Goal: Task Accomplishment & Management: Use online tool/utility

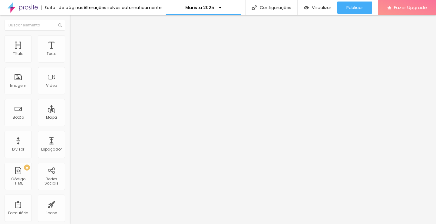
click at [72, 56] on icon "button" at bounding box center [74, 55] width 4 height 4
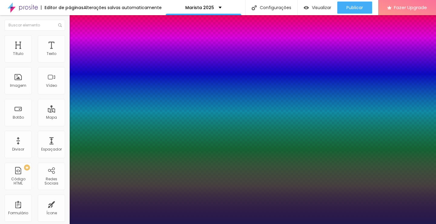
type input "15"
type input "16"
type input "17"
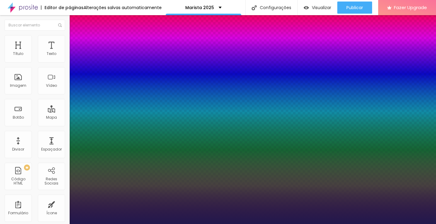
type input "17"
type input "18"
type input "19"
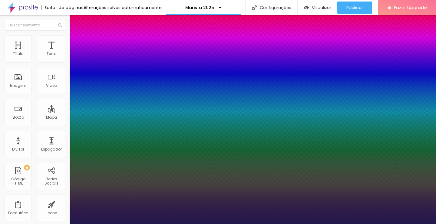
type input "20"
drag, startPoint x: 81, startPoint y: 104, endPoint x: 84, endPoint y: 103, distance: 3.1
type input "20"
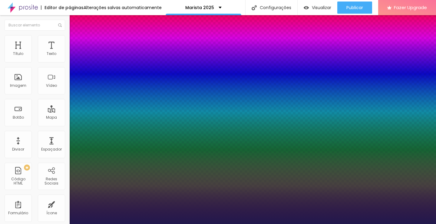
select select "GloriaHallelujah"
click at [397, 223] on div at bounding box center [218, 224] width 436 height 0
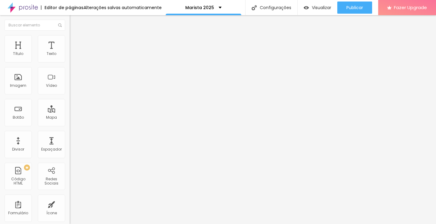
click at [72, 56] on icon "button" at bounding box center [74, 55] width 4 height 4
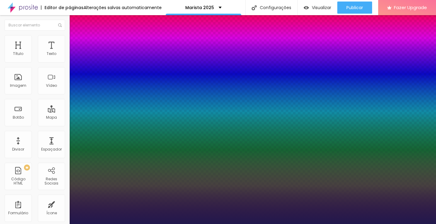
select select "FjallaOne"
type input "16"
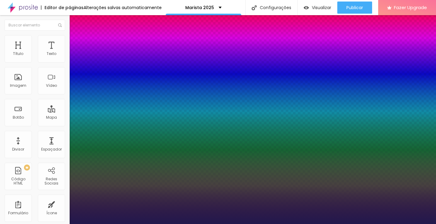
type input "15"
type input "13"
type input "16"
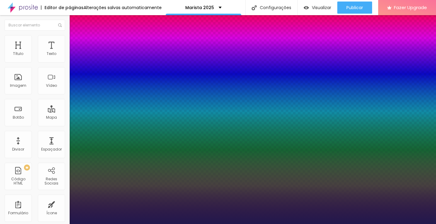
type input "16"
type input "17"
type input "18"
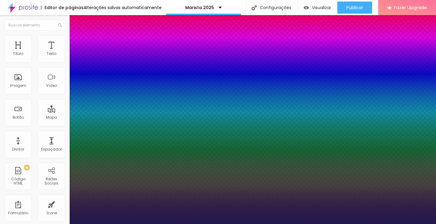
type input "19"
type input "21"
type input "22"
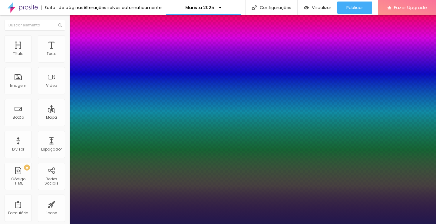
type input "22"
type input "23"
type input "22"
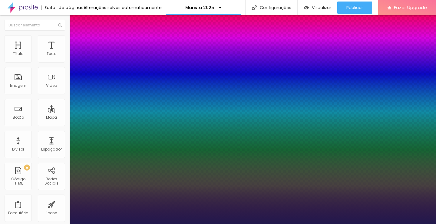
type input "21"
type input "20"
type input "19"
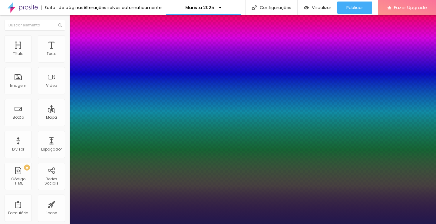
type input "19"
type input "18"
type input "17"
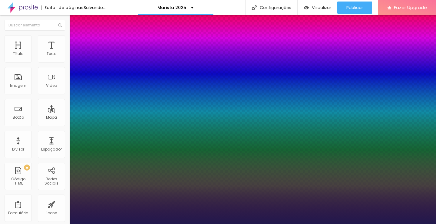
type input "17"
type input "1.2"
type input "1.1"
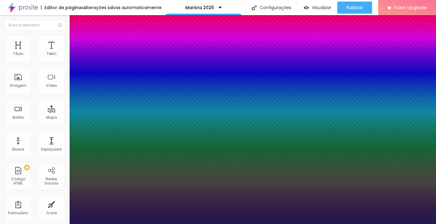
type input "1.1"
type input "1.2"
type input "1.3"
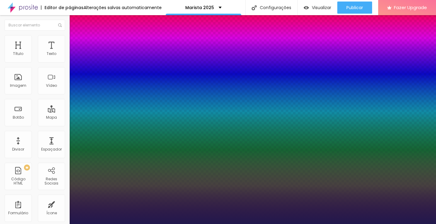
type input "1.4"
type input "1.5"
type input "1.6"
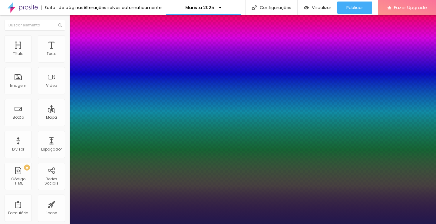
type input "1.6"
type input "1.7"
type input "1.6"
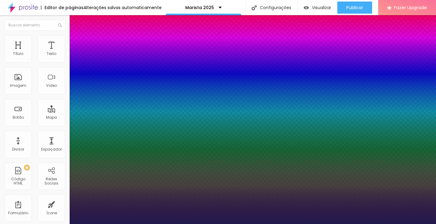
type input "1.5"
type input "1.4"
type input "1.3"
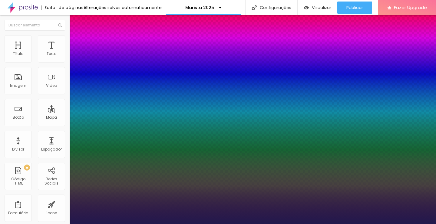
type input "1.3"
type input "1.2"
drag, startPoint x: 101, startPoint y: 145, endPoint x: 99, endPoint y: 141, distance: 4.7
type input "1.2"
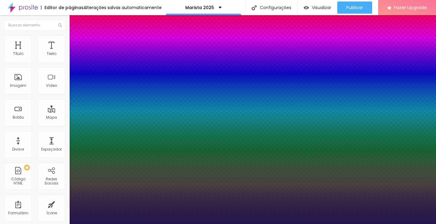
type input "13"
type input "12"
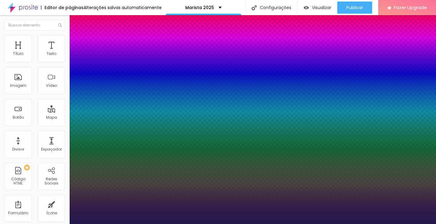
type input "11"
type input "12"
type input "13"
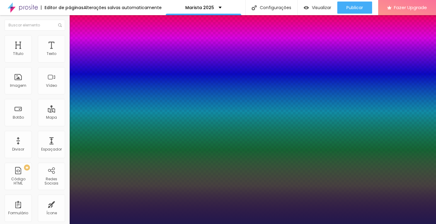
type input "13"
type input "14"
type input "15"
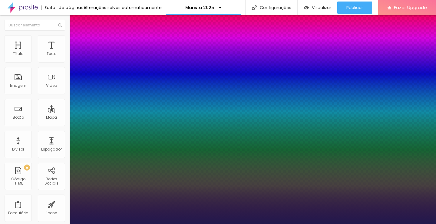
type input "16"
type input "17"
type input "18"
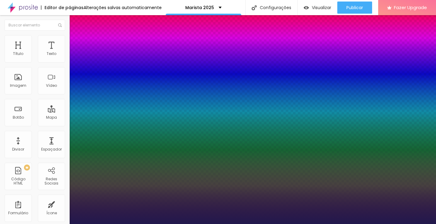
type input "18"
type input "19"
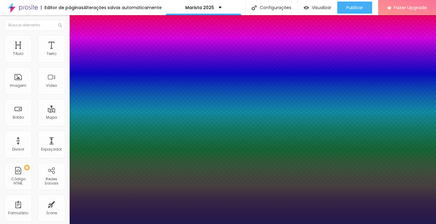
click at [43, 223] on div at bounding box center [218, 224] width 436 height 0
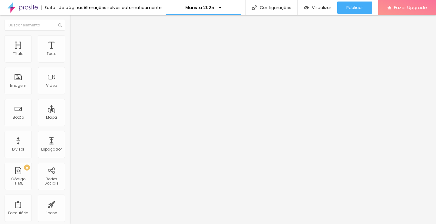
click at [73, 56] on icon "button" at bounding box center [74, 54] width 2 height 2
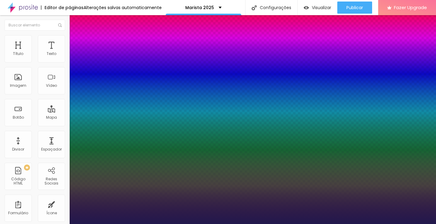
type input "22"
type input "23"
type input "22"
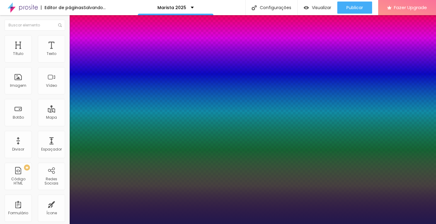
type input "22"
type input "21"
type input "20"
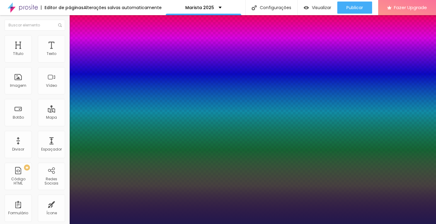
type input "20"
click at [287, 223] on div at bounding box center [218, 224] width 436 height 0
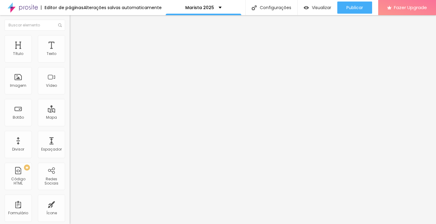
click at [72, 56] on icon "button" at bounding box center [74, 55] width 4 height 4
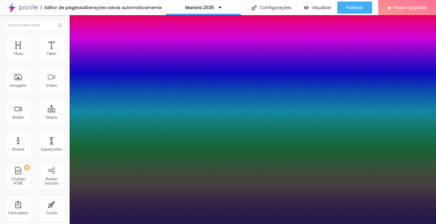
click at [349, 223] on div at bounding box center [218, 224] width 436 height 0
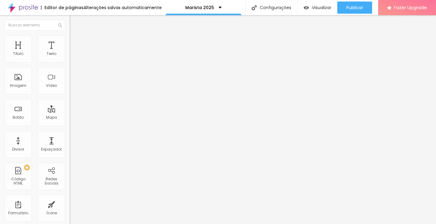
click at [70, 58] on button "button" at bounding box center [74, 55] width 8 height 6
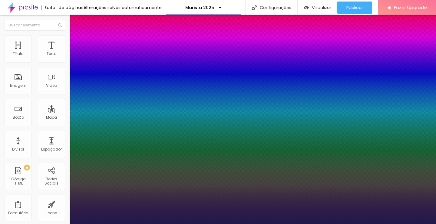
click at [351, 223] on div at bounding box center [218, 224] width 436 height 0
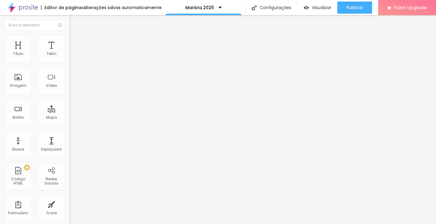
click at [72, 56] on icon "button" at bounding box center [74, 55] width 4 height 4
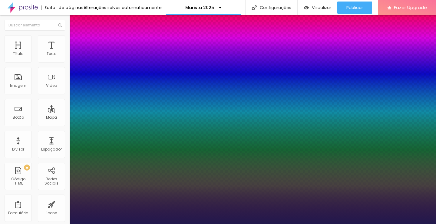
type input "21"
type input "22"
type input "23"
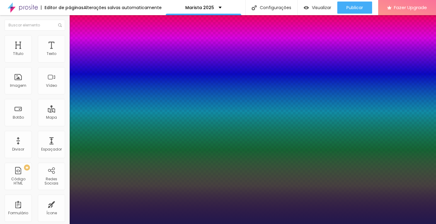
type input "23"
type input "24"
type input "23"
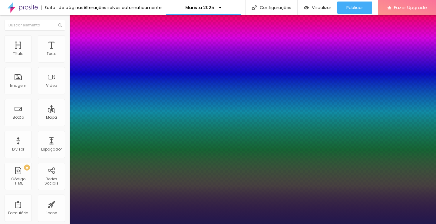
type input "22"
type input "21"
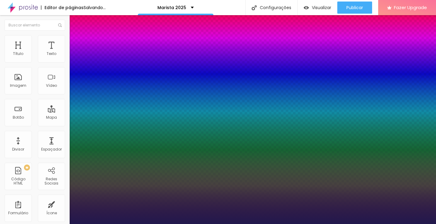
type input "0.1"
type input "0.2"
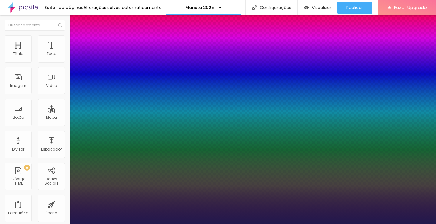
type input "0.3"
type input "0.4"
type input "0.5"
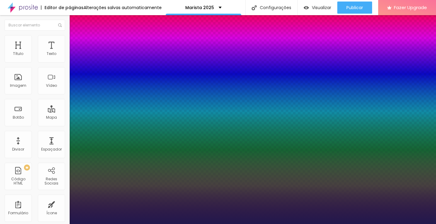
type input "0.5"
type input "0.6"
type input "0.7"
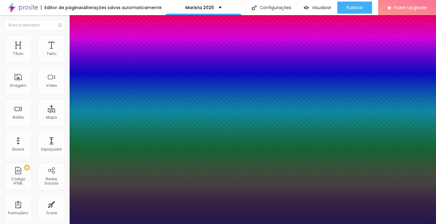
type input "0.8"
type input "0.7"
type input "0.6"
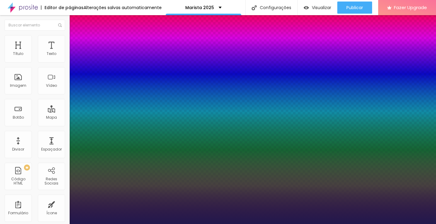
type input "0.6"
type input "0.5"
type input "0.4"
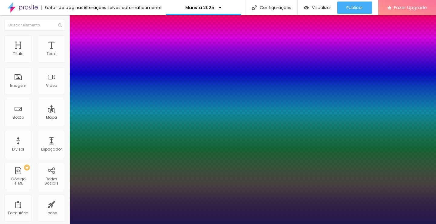
type input "0.3"
type input "0.2"
type input "0.1"
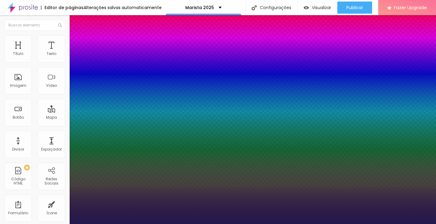
type input "0.1"
type input "0"
drag, startPoint x: 78, startPoint y: 118, endPoint x: 71, endPoint y: 118, distance: 7.0
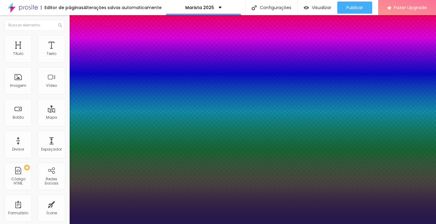
type input "4"
type input "5"
type input "7"
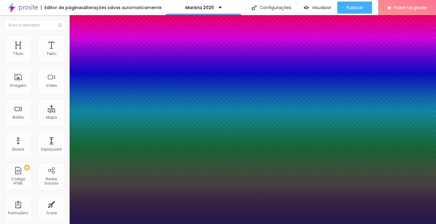
type input "8"
type input "9"
type input "11"
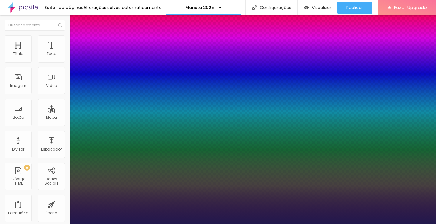
type input "11"
type input "12"
type input "13"
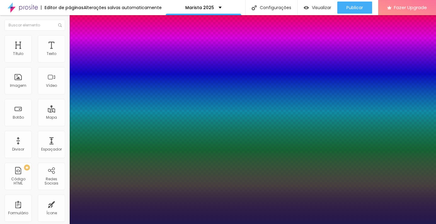
type input "14"
type input "15"
type input "16"
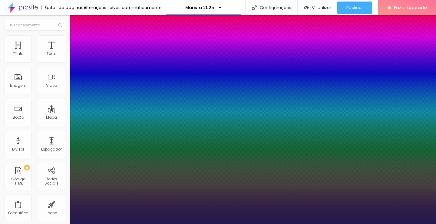
type input "16"
type input "14"
type input "13"
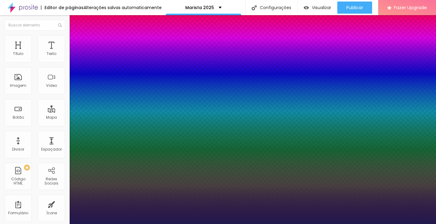
type input "10"
type input "9"
type input "8"
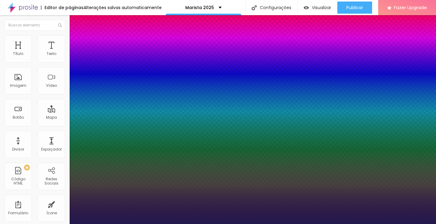
type input "8"
type input "7"
type input "5"
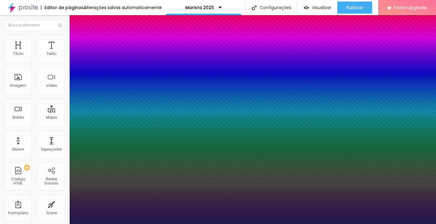
type input "4"
type input "3"
type input "2"
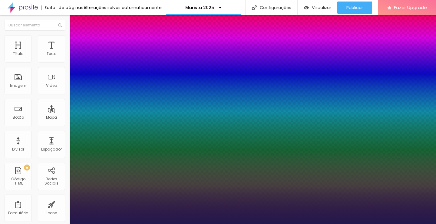
type input "2"
type input "0"
drag, startPoint x: 79, startPoint y: 130, endPoint x: 75, endPoint y: 130, distance: 4.0
type input "0"
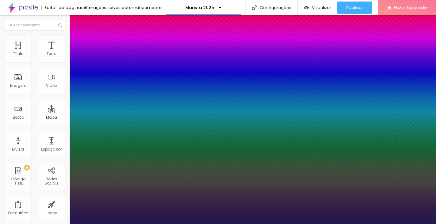
drag, startPoint x: 99, startPoint y: 146, endPoint x: 49, endPoint y: 158, distance: 52.0
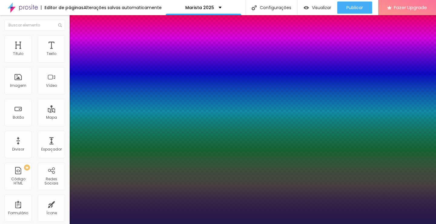
click at [31, 223] on div at bounding box center [218, 224] width 436 height 0
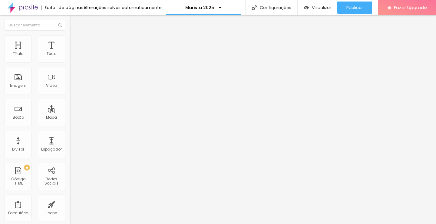
click at [70, 58] on button "button" at bounding box center [74, 55] width 8 height 6
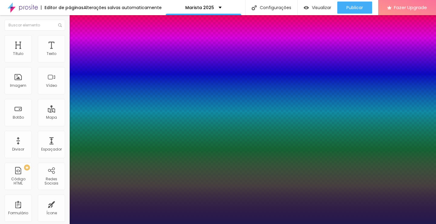
drag, startPoint x: 136, startPoint y: 105, endPoint x: 126, endPoint y: 103, distance: 9.8
drag, startPoint x: 131, startPoint y: 132, endPoint x: 142, endPoint y: 132, distance: 11.2
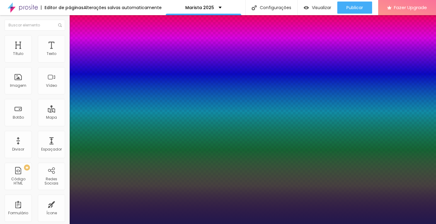
click at [156, 223] on div at bounding box center [218, 224] width 436 height 0
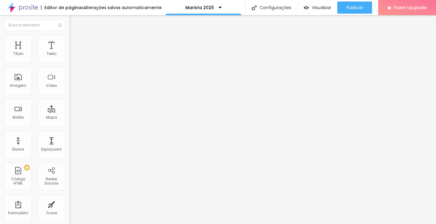
click at [73, 56] on icon "button" at bounding box center [74, 54] width 2 height 2
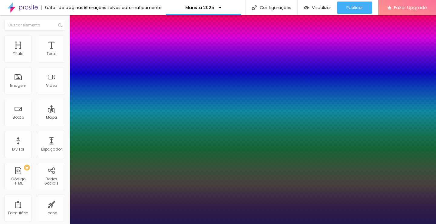
drag, startPoint x: 137, startPoint y: 103, endPoint x: 125, endPoint y: 103, distance: 12.1
drag, startPoint x: 134, startPoint y: 131, endPoint x: 138, endPoint y: 132, distance: 4.9
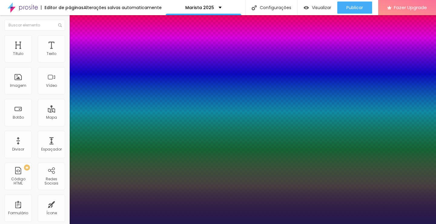
click at [37, 223] on div at bounding box center [218, 224] width 436 height 0
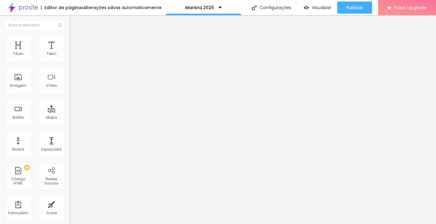
click at [70, 58] on button "button" at bounding box center [74, 55] width 8 height 6
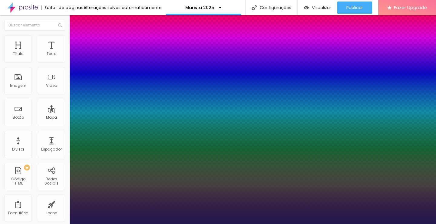
drag, startPoint x: 132, startPoint y: 103, endPoint x: 146, endPoint y: 104, distance: 14.3
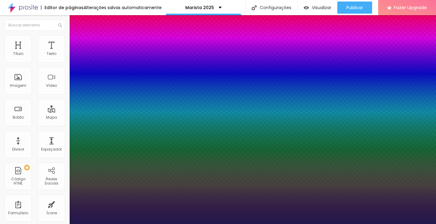
drag, startPoint x: 133, startPoint y: 132, endPoint x: 144, endPoint y: 133, distance: 11.0
drag, startPoint x: 132, startPoint y: 147, endPoint x: 140, endPoint y: 148, distance: 8.8
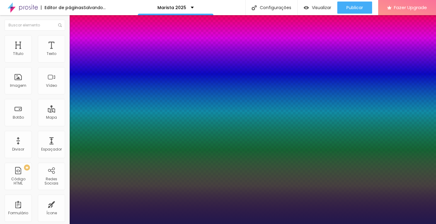
scroll to position [0, 0]
click at [31, 223] on div at bounding box center [218, 224] width 436 height 0
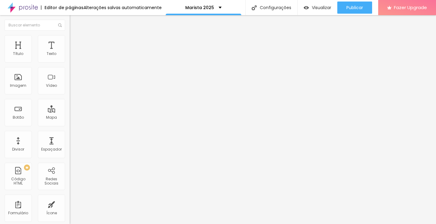
click at [70, 37] on li "Avançado" at bounding box center [105, 38] width 70 height 6
click at [70, 35] on img at bounding box center [72, 31] width 5 height 5
click at [70, 62] on div "Sombra" at bounding box center [105, 60] width 70 height 4
click at [70, 19] on button "Editar Texto" at bounding box center [105, 22] width 70 height 14
click at [72, 75] on icon "button" at bounding box center [74, 75] width 4 height 4
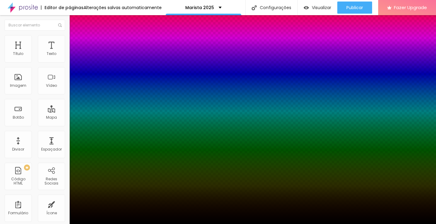
click at [110, 223] on div at bounding box center [218, 227] width 436 height 0
click at [27, 223] on div at bounding box center [218, 224] width 436 height 0
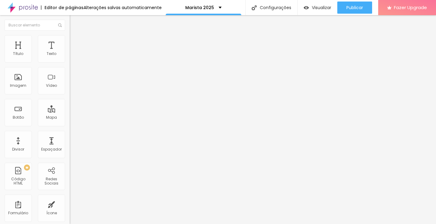
drag, startPoint x: 49, startPoint y: 38, endPoint x: 51, endPoint y: 41, distance: 3.7
click at [70, 38] on img at bounding box center [72, 37] width 5 height 5
click at [70, 216] on input "text" at bounding box center [106, 219] width 73 height 6
click at [74, 21] on img "button" at bounding box center [76, 22] width 5 height 5
click at [70, 39] on li "Estilo" at bounding box center [105, 38] width 70 height 6
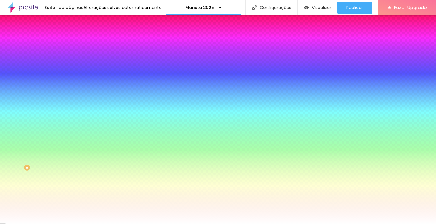
click at [70, 58] on div at bounding box center [105, 58] width 70 height 0
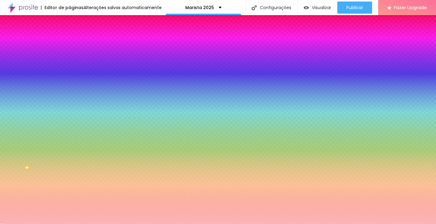
drag, startPoint x: 14, startPoint y: 72, endPoint x: 20, endPoint y: 69, distance: 7.2
click at [20, 69] on div at bounding box center [218, 112] width 436 height 224
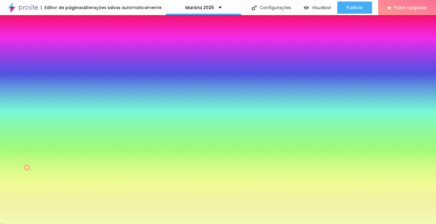
click at [55, 105] on div at bounding box center [218, 112] width 436 height 224
click at [70, 145] on div "Editar Coluna Conteúdo Estilo Avançado Cor de fundo Voltar ao padrão #FCB6B6 So…" at bounding box center [105, 119] width 70 height 208
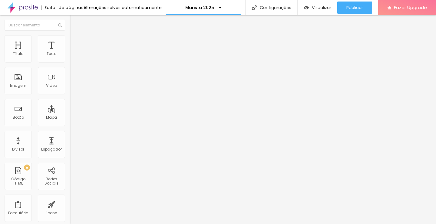
click at [70, 45] on div "Tipografia" at bounding box center [105, 43] width 70 height 4
click at [70, 39] on li "Estilo" at bounding box center [105, 38] width 70 height 6
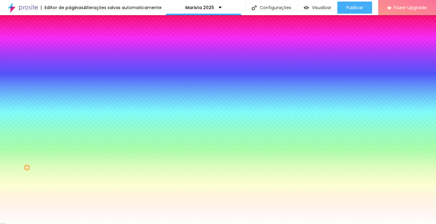
click at [70, 58] on div at bounding box center [105, 58] width 70 height 0
click at [54, 109] on div at bounding box center [218, 112] width 436 height 224
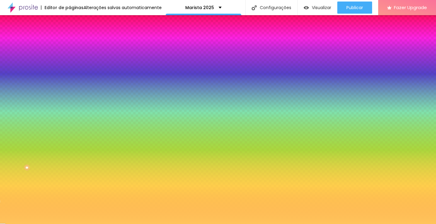
drag, startPoint x: 42, startPoint y: 80, endPoint x: 35, endPoint y: 64, distance: 17.8
click at [70, 64] on div "Cor de fundo Voltar ao padrão #FFC257" at bounding box center [105, 55] width 70 height 17
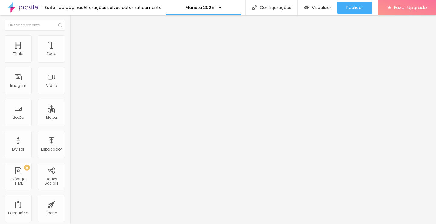
click at [70, 37] on li "Estilo" at bounding box center [105, 38] width 70 height 6
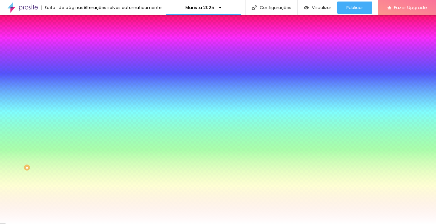
click at [70, 72] on span "Sombra DESATIVADO" at bounding box center [105, 68] width 70 height 8
click at [70, 78] on button "button" at bounding box center [74, 81] width 8 height 6
click at [60, 223] on div at bounding box center [218, 224] width 436 height 0
click at [70, 58] on div at bounding box center [105, 58] width 70 height 0
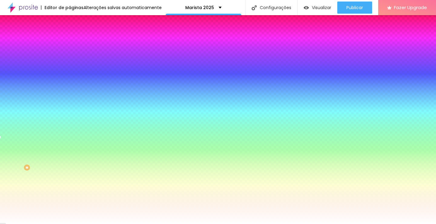
click at [55, 96] on div at bounding box center [218, 112] width 436 height 224
click at [55, 102] on div at bounding box center [218, 112] width 436 height 224
click at [34, 93] on div at bounding box center [218, 112] width 436 height 224
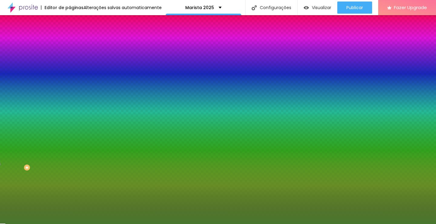
click at [32, 84] on div at bounding box center [218, 112] width 436 height 224
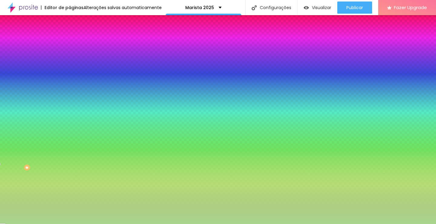
click at [23, 76] on div at bounding box center [218, 112] width 436 height 224
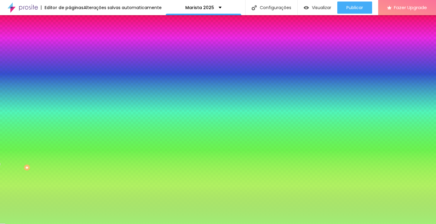
click at [29, 72] on div at bounding box center [218, 112] width 436 height 224
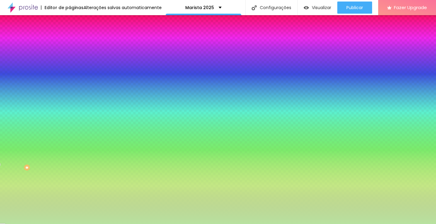
click at [21, 74] on div at bounding box center [218, 112] width 436 height 224
click at [31, 75] on div at bounding box center [218, 112] width 436 height 224
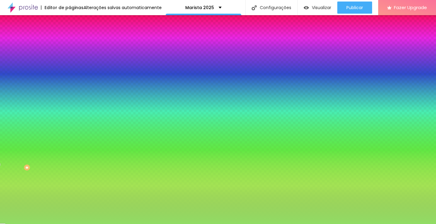
click at [36, 75] on div at bounding box center [218, 112] width 436 height 224
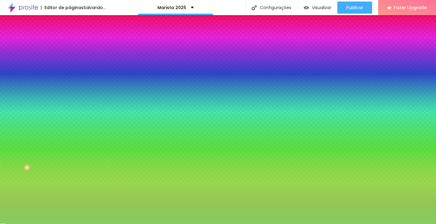
click at [31, 77] on div at bounding box center [218, 112] width 436 height 224
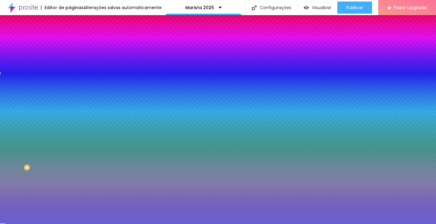
click at [52, 83] on div at bounding box center [218, 112] width 436 height 224
click at [55, 88] on div at bounding box center [218, 112] width 436 height 224
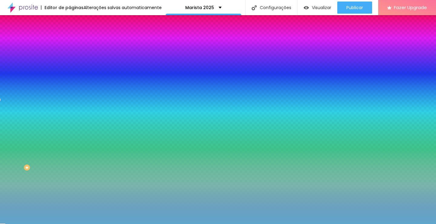
click at [55, 86] on div at bounding box center [218, 112] width 436 height 224
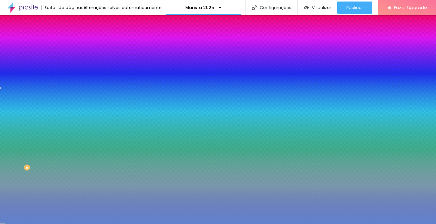
click at [55, 88] on div at bounding box center [218, 112] width 436 height 224
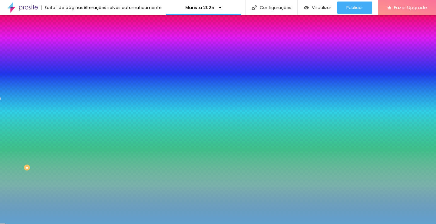
click at [70, 64] on div at bounding box center [105, 64] width 70 height 0
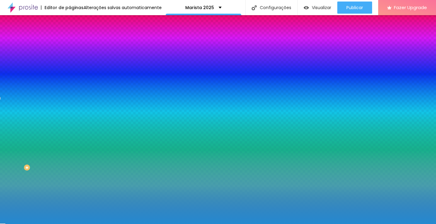
drag, startPoint x: 41, startPoint y: 80, endPoint x: 42, endPoint y: 77, distance: 3.5
click at [42, 77] on div at bounding box center [218, 112] width 436 height 224
drag, startPoint x: 58, startPoint y: 91, endPoint x: 59, endPoint y: 102, distance: 11.5
click at [59, 102] on div at bounding box center [218, 112] width 436 height 224
click at [70, 131] on div "Editar Coluna Conteúdo Estilo Avançado Cor de fundo Voltar ao padrão #248AD0 So…" at bounding box center [105, 119] width 70 height 208
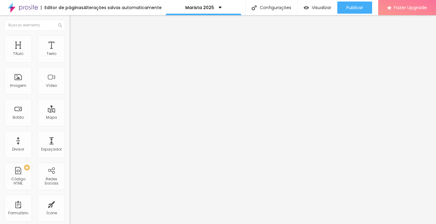
click at [73, 56] on icon "button" at bounding box center [74, 54] width 2 height 2
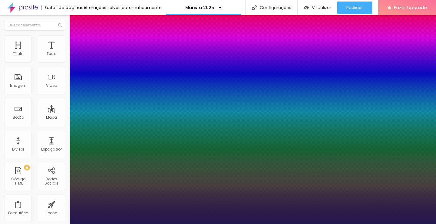
drag, startPoint x: 96, startPoint y: 118, endPoint x: 101, endPoint y: 118, distance: 4.6
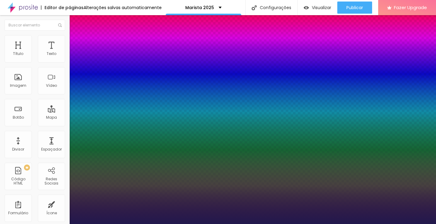
click at [254, 223] on div at bounding box center [218, 224] width 436 height 0
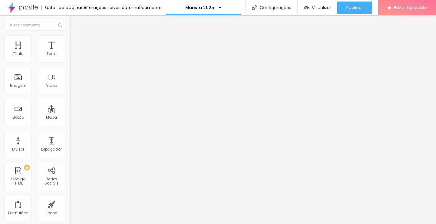
click at [70, 39] on img at bounding box center [72, 37] width 5 height 5
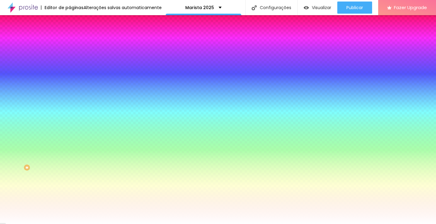
click at [70, 58] on div at bounding box center [105, 58] width 70 height 0
click at [46, 73] on div at bounding box center [218, 112] width 436 height 224
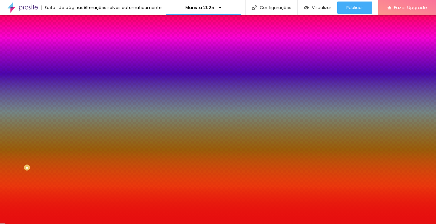
click at [40, 90] on div at bounding box center [218, 112] width 436 height 224
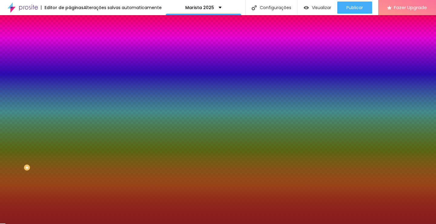
click at [31, 98] on div at bounding box center [218, 112] width 436 height 224
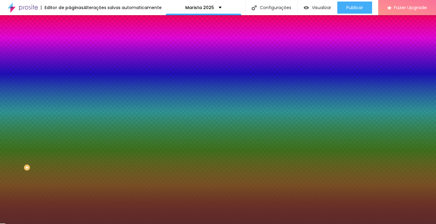
click at [28, 87] on div at bounding box center [218, 112] width 436 height 224
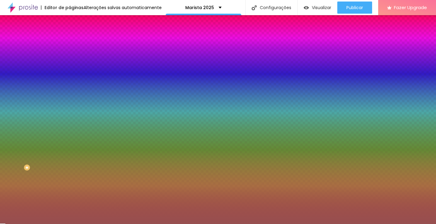
click at [53, 80] on div at bounding box center [218, 112] width 436 height 224
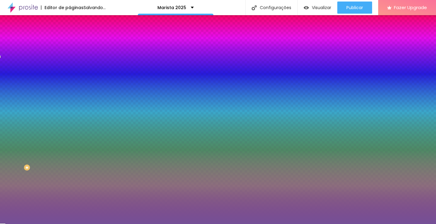
click at [54, 90] on div at bounding box center [218, 112] width 436 height 224
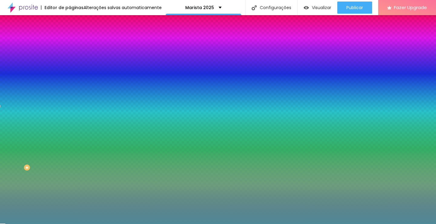
click at [55, 86] on div at bounding box center [218, 112] width 436 height 224
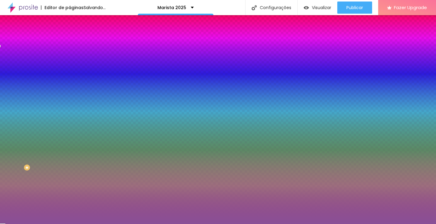
click at [55, 78] on div at bounding box center [218, 112] width 436 height 224
click at [55, 105] on div at bounding box center [218, 112] width 436 height 224
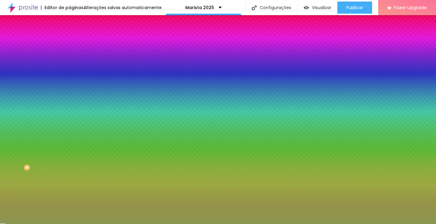
click at [70, 141] on div "Editar Coluna Conteúdo Estilo Avançado Cor de fundo Voltar ao padrão #895097 0 …" at bounding box center [105, 119] width 70 height 208
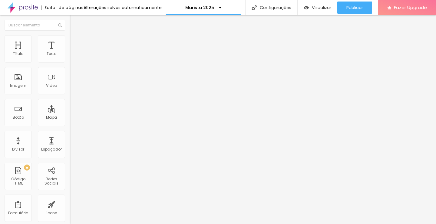
click at [70, 62] on input "text" at bounding box center [106, 59] width 73 height 6
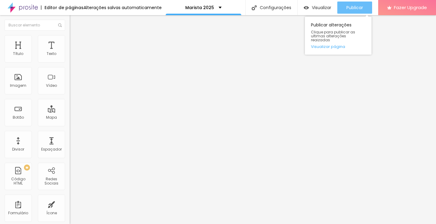
click at [365, 6] on button "Publicar" at bounding box center [355, 8] width 35 height 12
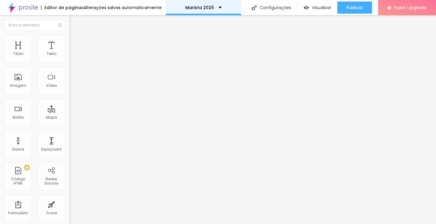
click at [217, 6] on div "Marista 2025" at bounding box center [203, 7] width 36 height 4
click at [206, 5] on p "Marista 2025" at bounding box center [199, 7] width 29 height 4
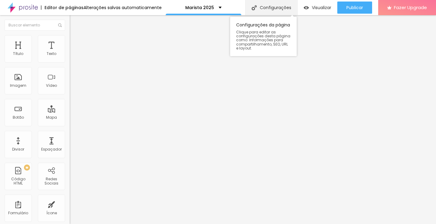
click at [269, 6] on div "Configurações" at bounding box center [271, 7] width 52 height 15
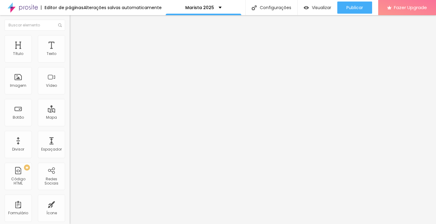
type input "Musical - Marista 2025"
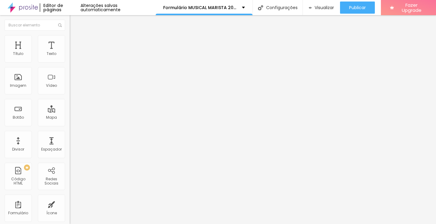
click at [70, 61] on img at bounding box center [72, 63] width 4 height 4
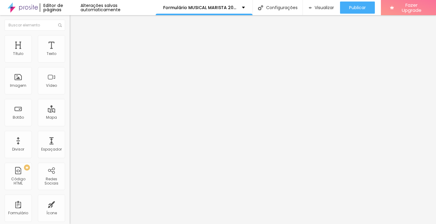
drag, startPoint x: 205, startPoint y: 115, endPoint x: 123, endPoint y: 113, distance: 81.8
type input "Qual turma o aluno pertence?"
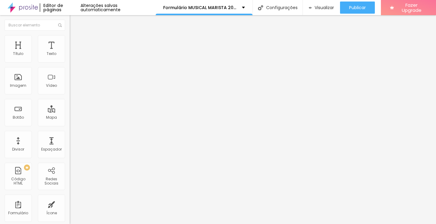
type input "Não"
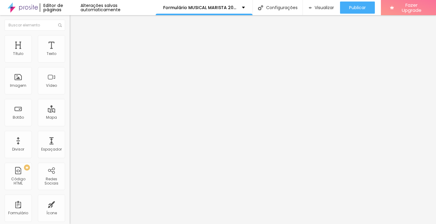
scroll to position [33, 0]
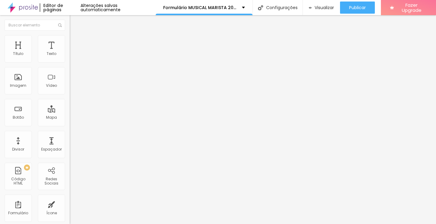
scroll to position [33, 0]
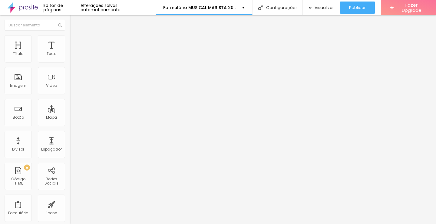
drag, startPoint x: 159, startPoint y: 156, endPoint x: 91, endPoint y: 151, distance: 67.8
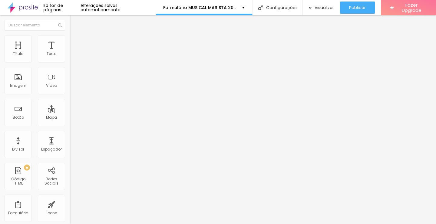
type input "Qual turma o aluno pertence?"
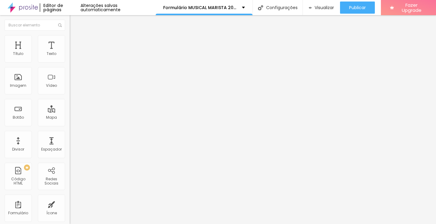
drag, startPoint x: 161, startPoint y: 133, endPoint x: 95, endPoint y: 122, distance: 67.2
type input "Nome Competo do Aluno(a)"
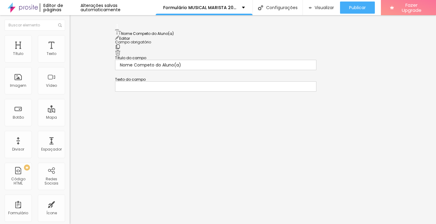
scroll to position [7, 0]
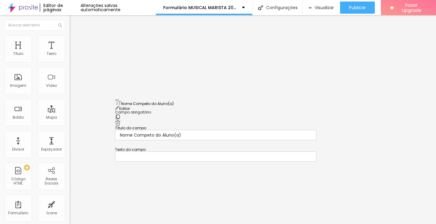
drag, startPoint x: 116, startPoint y: 109, endPoint x: 101, endPoint y: 101, distance: 17.5
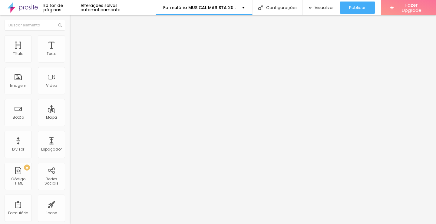
type input "Nome Completo do rsponsável"
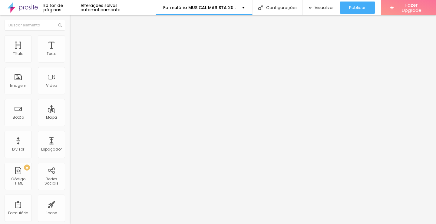
drag, startPoint x: 222, startPoint y: 96, endPoint x: 352, endPoint y: 98, distance: 130.0
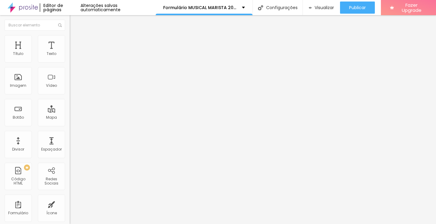
type input "Nome Completo do responsável"
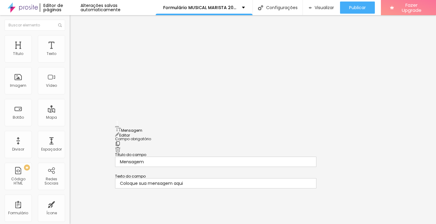
scroll to position [98, 0]
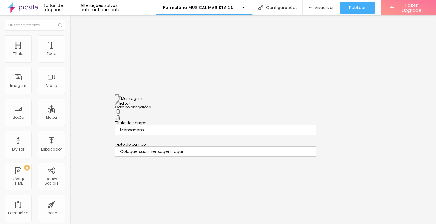
drag, startPoint x: 117, startPoint y: 124, endPoint x: 124, endPoint y: 94, distance: 31.2
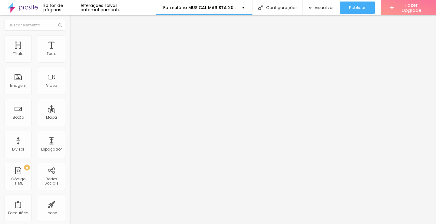
click at [70, 40] on li "Estilo" at bounding box center [105, 38] width 70 height 6
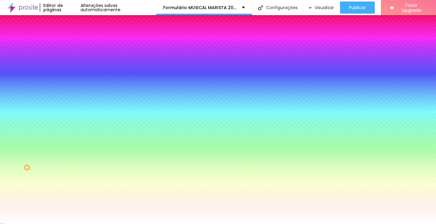
click at [70, 109] on div "Campos" at bounding box center [105, 107] width 70 height 4
click at [70, 51] on div "Botão" at bounding box center [105, 49] width 70 height 4
click at [70, 55] on div "Tipografia" at bounding box center [105, 53] width 70 height 4
click at [70, 62] on button "Voltar ao padrão" at bounding box center [90, 58] width 41 height 7
click at [70, 55] on div "Tipografia" at bounding box center [105, 53] width 70 height 4
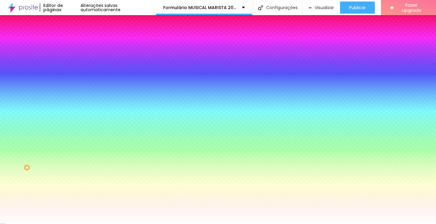
click at [72, 66] on icon "button" at bounding box center [74, 64] width 4 height 4
type input "#000000"
drag, startPoint x: 99, startPoint y: 156, endPoint x: 110, endPoint y: 199, distance: 44.6
click at [110, 199] on body "Editor de páginas Alterações salvas automaticamente Formulário MUSICAL MARISTA …" at bounding box center [218, 112] width 436 height 224
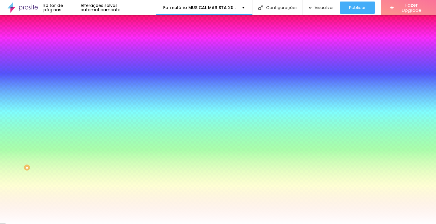
click at [53, 223] on div at bounding box center [218, 224] width 436 height 0
click at [72, 83] on icon "button" at bounding box center [74, 81] width 4 height 4
drag, startPoint x: 65, startPoint y: 126, endPoint x: 73, endPoint y: 125, distance: 7.7
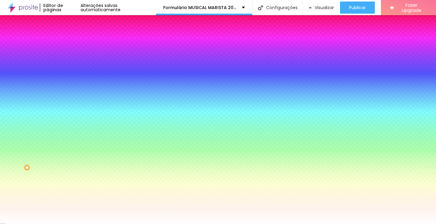
type input "1"
type input "2"
type input "3"
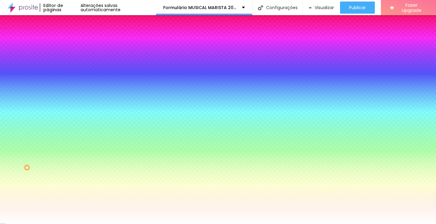
type input "3"
type input "2"
type input "1"
drag, startPoint x: 69, startPoint y: 125, endPoint x: 77, endPoint y: 126, distance: 8.6
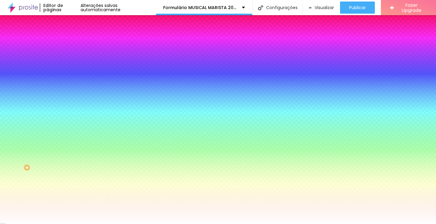
type input "1"
click at [94, 223] on div at bounding box center [218, 224] width 436 height 0
click at [70, 119] on div at bounding box center [105, 119] width 70 height 0
type input "#FFFFFF"
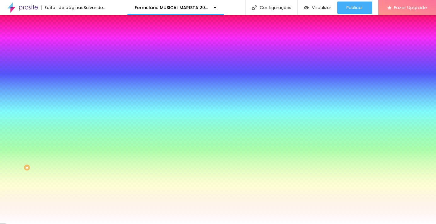
drag, startPoint x: 32, startPoint y: 175, endPoint x: 8, endPoint y: 132, distance: 49.9
click at [70, 125] on div "Cor de fundo Voltar ao padrão #FFFFFF" at bounding box center [105, 117] width 70 height 17
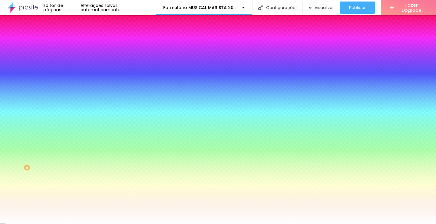
click at [70, 109] on div "Campos" at bounding box center [105, 107] width 70 height 4
click at [70, 41] on img at bounding box center [72, 43] width 5 height 5
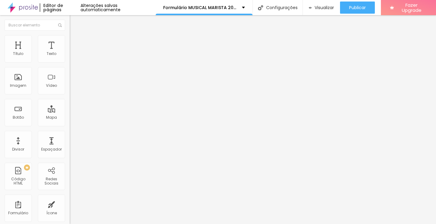
type input "21"
type input "22"
type input "23"
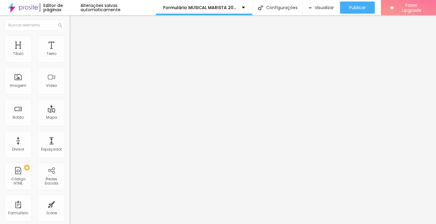
type input "23"
type input "24"
type input "25"
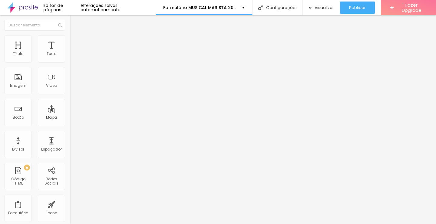
type input "26"
type input "27"
type input "28"
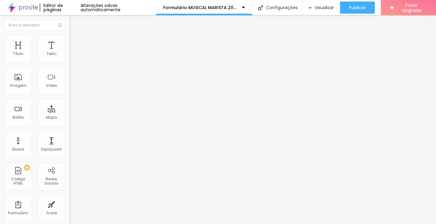
type input "28"
type input "29"
type input "30"
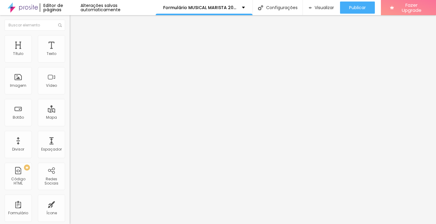
type input "31"
type input "32"
type input "31"
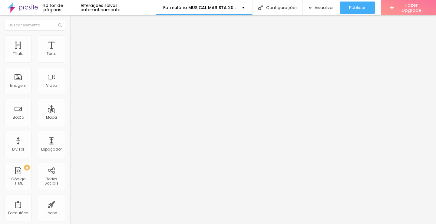
type input "31"
type input "30"
type input "28"
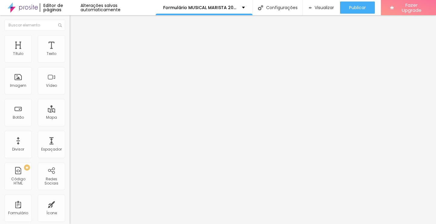
type input "26"
type input "25"
type input "23"
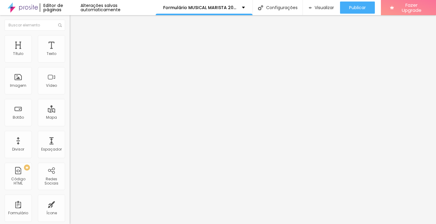
type input "23"
type input "22"
type input "21"
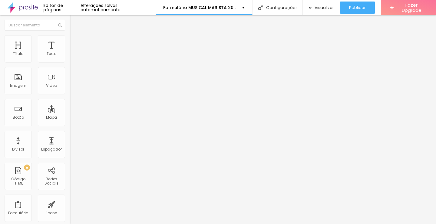
type input "20"
type input "19"
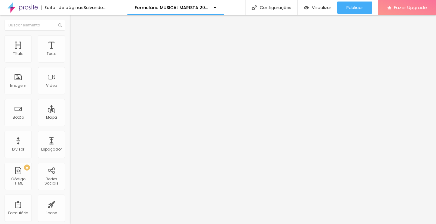
type input "18"
type input "17"
type input "15"
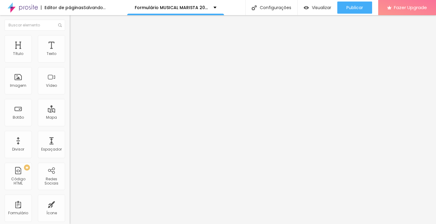
type input "15"
type input "14"
type input "13"
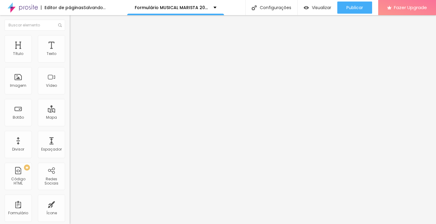
type input "12"
click at [70, 118] on input "range" at bounding box center [89, 120] width 39 height 5
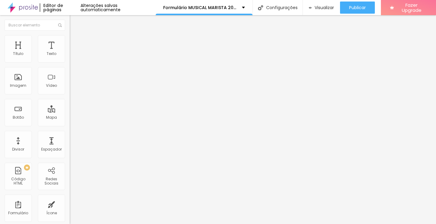
type input "13"
type input "15"
type input "16"
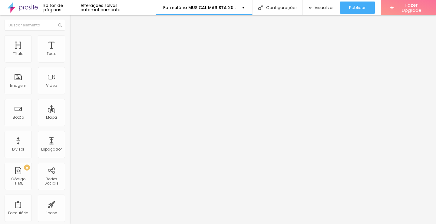
type input "16"
type input "18"
type input "19"
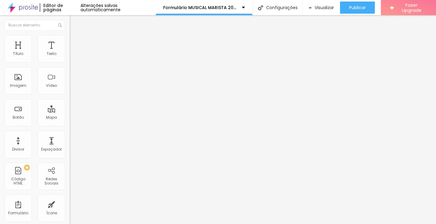
type input "20"
type input "21"
type input "22"
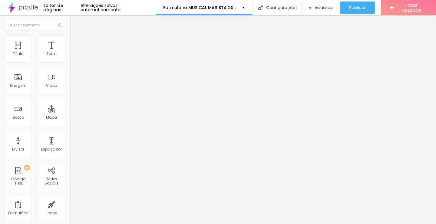
type input "22"
type input "23"
type input "24"
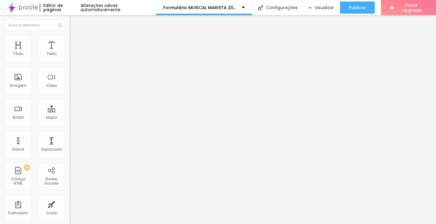
type input "25"
type input "26"
type input "28"
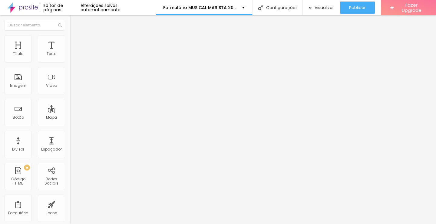
type input "28"
type input "29"
type input "30"
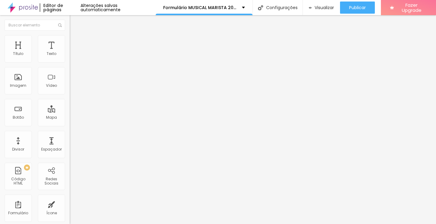
type input "31"
type input "32"
type input "33"
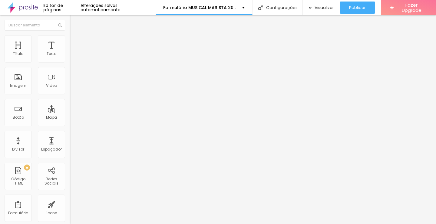
type input "33"
type input "34"
type input "35"
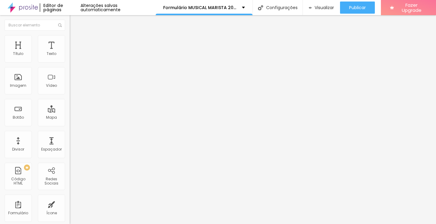
type input "36"
type input "37"
type input "38"
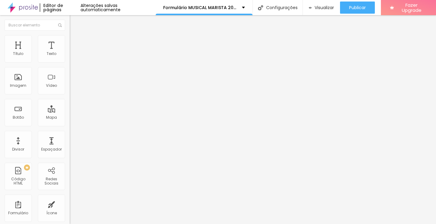
type input "38"
drag, startPoint x: 19, startPoint y: 58, endPoint x: 28, endPoint y: 59, distance: 8.8
type input "38"
click at [70, 118] on input "range" at bounding box center [89, 120] width 39 height 5
type input "21"
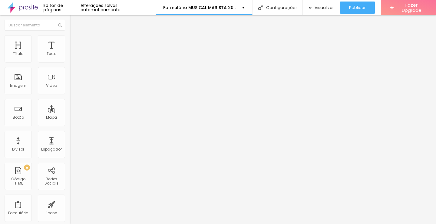
type input "21"
type input "23"
type input "24"
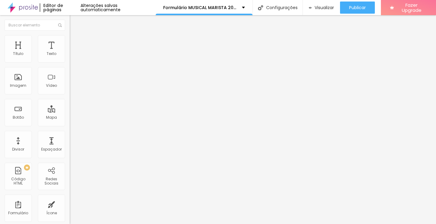
type input "25"
type input "26"
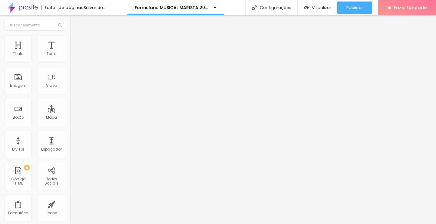
type input "27"
click at [70, 203] on input "range" at bounding box center [89, 205] width 39 height 5
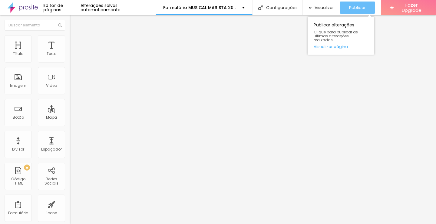
click at [358, 10] on span "Publicar" at bounding box center [357, 7] width 17 height 5
click at [368, 8] on button "Publicar" at bounding box center [357, 8] width 35 height 12
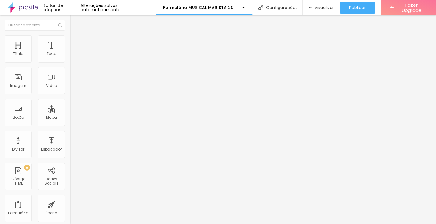
click at [70, 35] on li "Conteúdo" at bounding box center [105, 32] width 70 height 6
click at [74, 24] on div "Editar Formulário" at bounding box center [96, 22] width 45 height 5
click at [74, 22] on img "button" at bounding box center [76, 22] width 5 height 5
click at [70, 45] on div "Tipografia" at bounding box center [105, 43] width 70 height 4
click at [72, 56] on icon "button" at bounding box center [74, 55] width 4 height 4
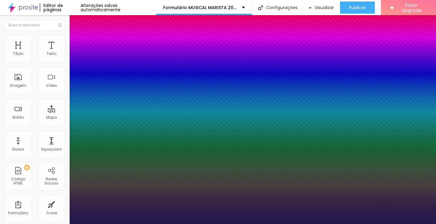
type input "1"
type input "41"
type input "1"
type input "42"
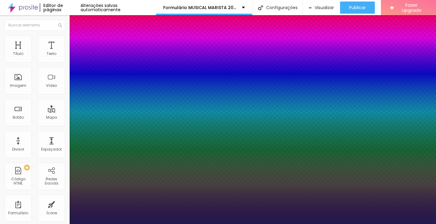
type input "42"
type input "1"
type input "43"
type input "1"
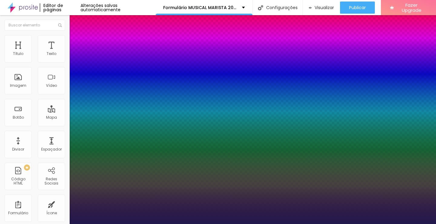
type input "44"
type input "1"
type input "45"
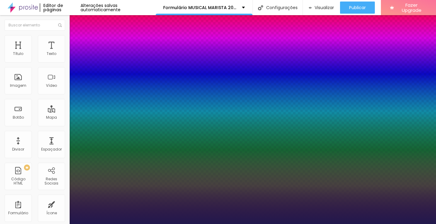
type input "1"
type input "44"
type input "1"
type input "43"
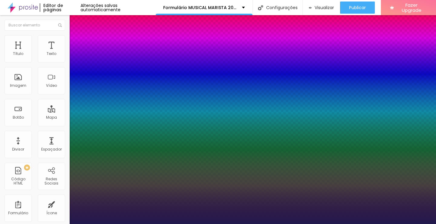
type input "43"
type input "1"
type input "42"
type input "1"
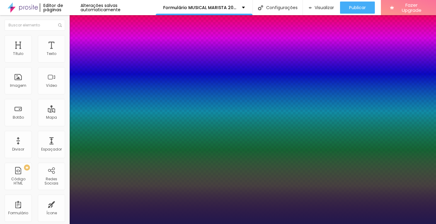
type input "41"
type input "1"
type input "40"
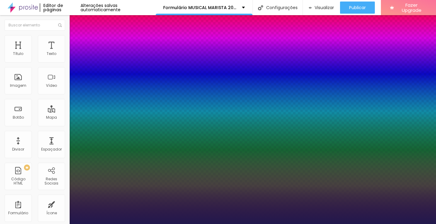
type input "1"
type input "39"
type input "1"
type input "39"
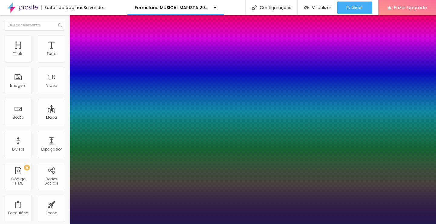
type input "1"
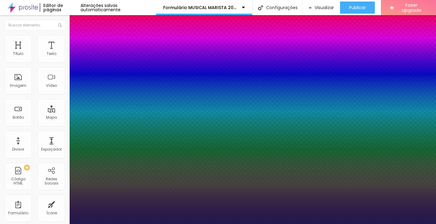
select select "Amita-Bold"
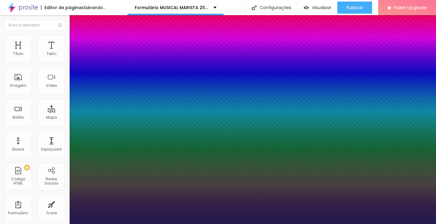
type input "1"
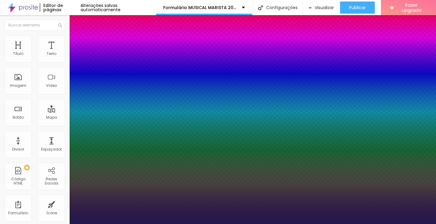
select select "Assistant"
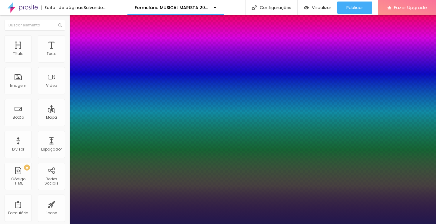
type input "1"
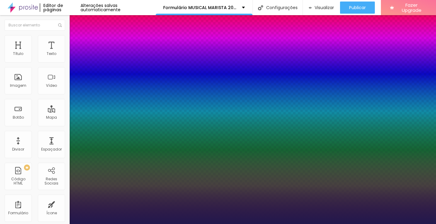
select select "Cousine-Bold"
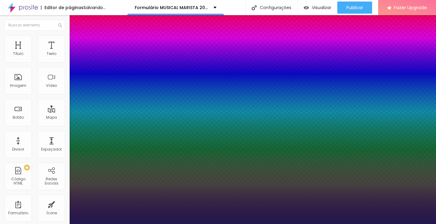
type input "1"
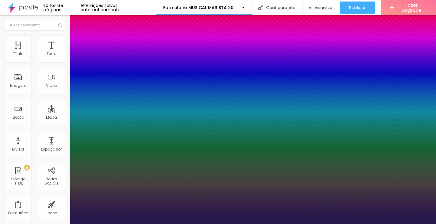
select select "CrimsonTextBold"
type input "1"
type input "36"
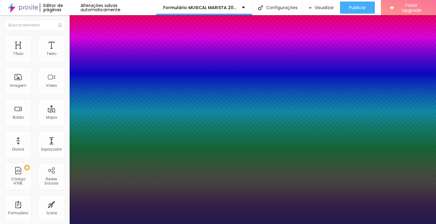
type input "36"
type input "1"
type input "37"
type input "1"
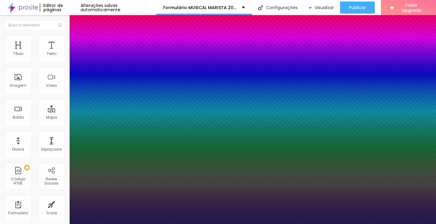
type input "38"
type input "1"
type input "39"
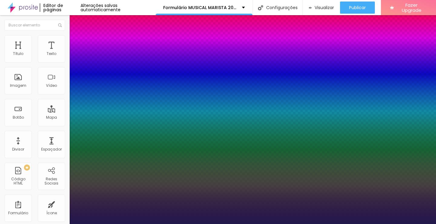
type input "1"
type input "40"
type input "1"
type input "41"
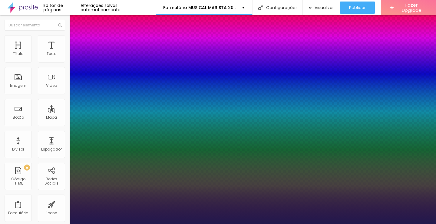
type input "41"
type input "1"
type input "42"
type input "1"
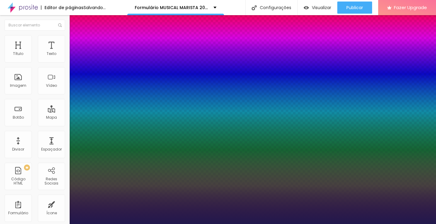
drag, startPoint x: 89, startPoint y: 116, endPoint x: 82, endPoint y: 115, distance: 7.0
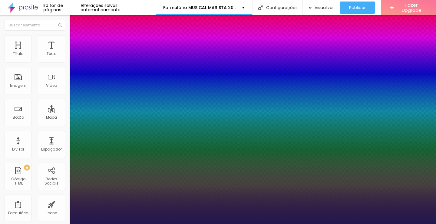
click at [32, 223] on div at bounding box center [218, 224] width 436 height 0
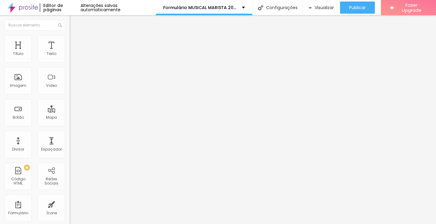
click at [70, 111] on div "Editar Texto Estilo Avançado Tipografia Voltar ao padrão Sombra DESATIVADO Volt…" at bounding box center [105, 119] width 70 height 208
click at [73, 56] on icon "button" at bounding box center [74, 54] width 2 height 2
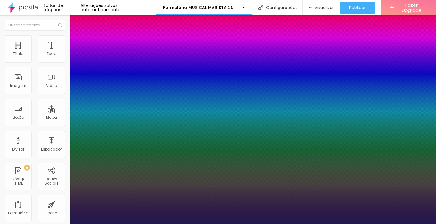
click at [312, 223] on div at bounding box center [218, 224] width 436 height 0
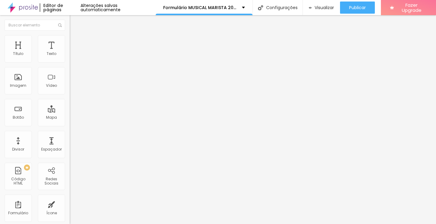
click at [70, 45] on div "Tipografia" at bounding box center [105, 43] width 70 height 4
click at [70, 58] on button "button" at bounding box center [74, 55] width 8 height 6
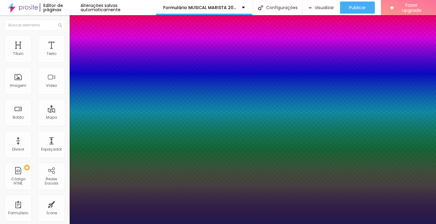
click at [185, 223] on div at bounding box center [218, 224] width 436 height 0
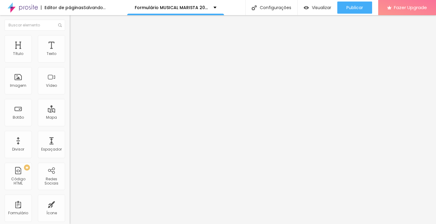
click at [74, 22] on img "button" at bounding box center [76, 22] width 5 height 5
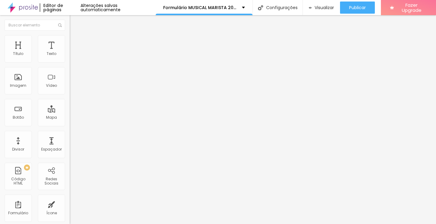
click at [70, 39] on li "Avançado" at bounding box center [105, 38] width 70 height 6
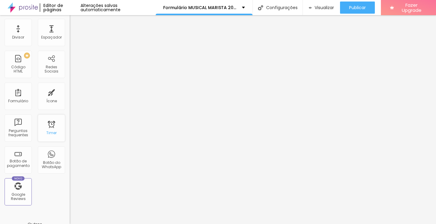
scroll to position [113, 0]
click at [16, 155] on div "Botão de pagamento" at bounding box center [18, 158] width 27 height 27
click at [19, 157] on div "Botão de pagamento" at bounding box center [18, 158] width 27 height 27
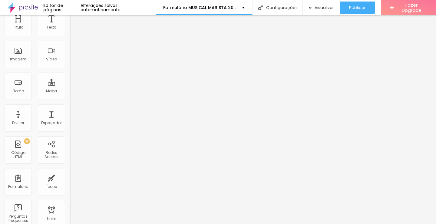
scroll to position [0, 0]
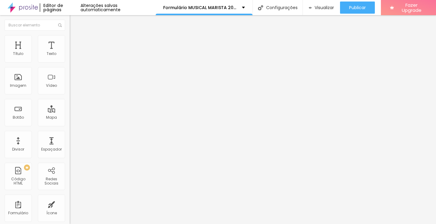
click at [70, 44] on li "Avançado" at bounding box center [105, 43] width 70 height 6
paste textarea
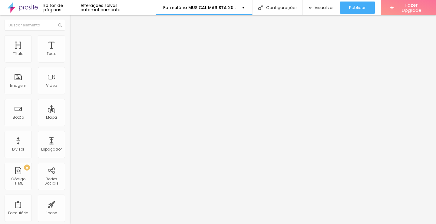
paste textarea
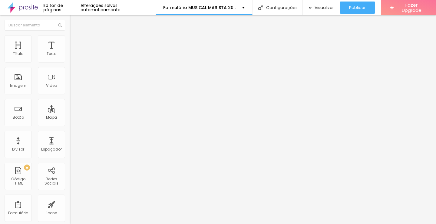
paste textarea
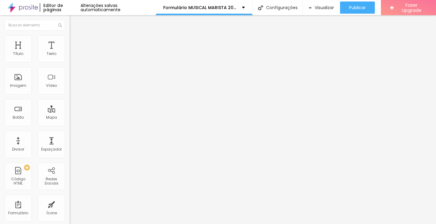
click at [70, 40] on li "Estilo" at bounding box center [105, 38] width 70 height 6
click at [75, 41] on span "Estilo" at bounding box center [79, 39] width 9 height 5
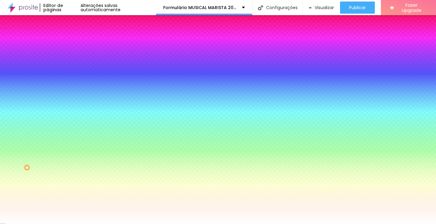
click at [70, 55] on div "Tipografia" at bounding box center [105, 53] width 70 height 4
click at [72, 83] on icon "button" at bounding box center [74, 81] width 4 height 4
click at [61, 223] on div at bounding box center [218, 224] width 436 height 0
click at [70, 101] on button "button" at bounding box center [74, 102] width 8 height 6
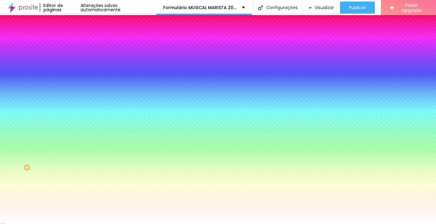
click at [105, 175] on div at bounding box center [218, 112] width 436 height 224
click at [98, 170] on div at bounding box center [218, 112] width 436 height 224
click at [98, 175] on div at bounding box center [218, 112] width 436 height 224
drag, startPoint x: 113, startPoint y: 157, endPoint x: 116, endPoint y: 183, distance: 25.9
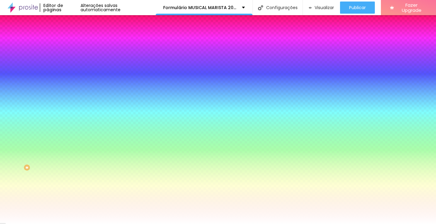
click at [109, 223] on div at bounding box center [218, 227] width 436 height 0
click at [145, 223] on div at bounding box center [218, 224] width 436 height 0
click at [70, 119] on div at bounding box center [105, 119] width 70 height 0
click at [53, 160] on div at bounding box center [218, 112] width 436 height 224
click at [55, 173] on div at bounding box center [218, 112] width 436 height 224
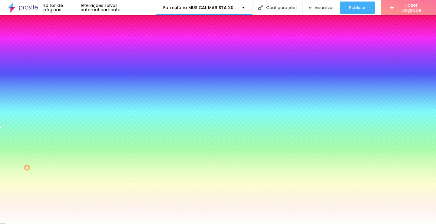
click at [55, 164] on div at bounding box center [218, 112] width 436 height 224
drag, startPoint x: 43, startPoint y: 152, endPoint x: 2, endPoint y: 131, distance: 46.5
click at [70, 132] on div "Botão Tipografia Voltar ao padrão Borda Voltar ao padrão Sombra ATIVO Voltar ao…" at bounding box center [105, 123] width 70 height 153
click at [70, 109] on div "Campos" at bounding box center [105, 107] width 70 height 4
click at [70, 41] on li "Avançado" at bounding box center [105, 44] width 70 height 6
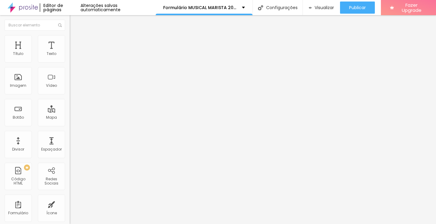
click at [70, 183] on div "38 Espaço de cima 27 Espaço de baixo Visível nos dispositivos Celular Tablet De…" at bounding box center [105, 157] width 70 height 221
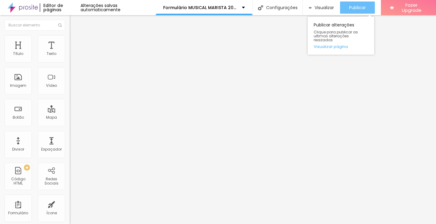
click at [361, 9] on span "Publicar" at bounding box center [357, 7] width 17 height 5
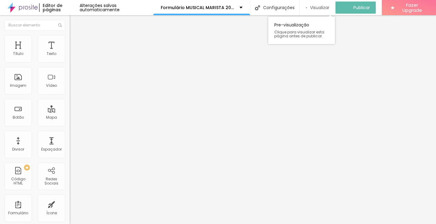
click at [321, 6] on span "Visualizar" at bounding box center [319, 7] width 19 height 5
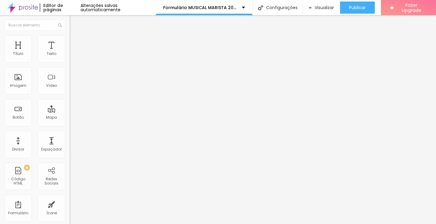
click at [70, 45] on li "Avançado" at bounding box center [105, 43] width 70 height 6
click at [70, 186] on div "20 Espaço de cima 20 Espaço de baixo Visível nos dispositivos Celular Tablet De…" at bounding box center [105, 156] width 70 height 221
click at [74, 22] on img "button" at bounding box center [76, 24] width 4 height 5
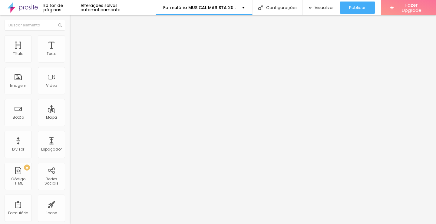
click at [70, 125] on input "https://" at bounding box center [106, 122] width 73 height 6
paste input "<!-- INICIO DO BOTAO PAGBANK --><a href="https://pag.ae/8152xym9n/button" targe…"
click at [70, 171] on div "Editar Botão Conteúdo Estilo Avançado Texto Click me Alinhamento Tamanho Normal…" at bounding box center [105, 119] width 70 height 208
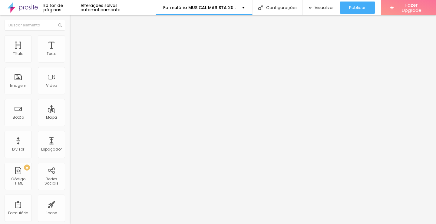
click at [70, 83] on div at bounding box center [105, 76] width 70 height 47
click at [70, 147] on div "Editar Código HTML Conteúdo Avançado Código HTML 304 caracteres 1 <!-- INICIO D…" at bounding box center [105, 119] width 70 height 208
click at [70, 71] on div "<!-- INICIO DO BOTAO PAGBANK --> < a href = "https://pag.ae/8152xym9n/button" t…" at bounding box center [404, 74] width 668 height 42
click at [70, 61] on div at bounding box center [105, 58] width 70 height 5
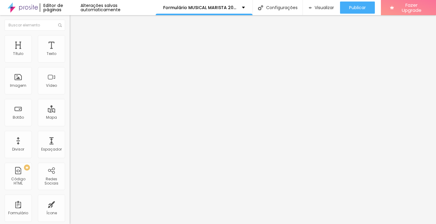
click at [70, 65] on img at bounding box center [72, 63] width 4 height 4
click at [70, 77] on div "<!-- INICIO DO BOTAO PAGBANK --> < a href = "https://pag.ae/8152xym9n/button" t…" at bounding box center [404, 74] width 668 height 42
click at [70, 50] on div "Código HTML 304 caracteres 1 <!-- INICIO DO BOTAO PAGBANK --> < a href = "https…" at bounding box center [105, 56] width 70 height 30
click at [70, 39] on li "Avançado" at bounding box center [105, 38] width 70 height 6
click at [70, 35] on img at bounding box center [72, 31] width 5 height 5
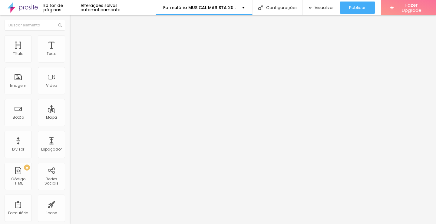
click at [70, 53] on div "304 caracteres" at bounding box center [105, 49] width 70 height 8
click at [70, 52] on img at bounding box center [72, 50] width 4 height 4
click at [325, 7] on span "Visualizar" at bounding box center [324, 7] width 19 height 5
click at [74, 21] on img "button" at bounding box center [76, 22] width 5 height 5
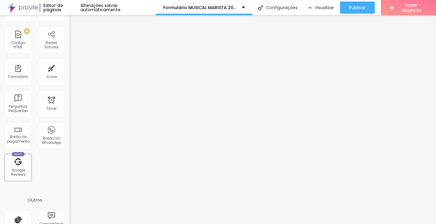
scroll to position [136, 0]
click at [49, 70] on div "Ícone" at bounding box center [51, 71] width 27 height 27
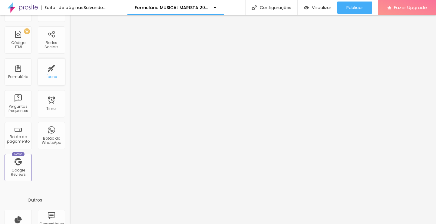
scroll to position [0, 0]
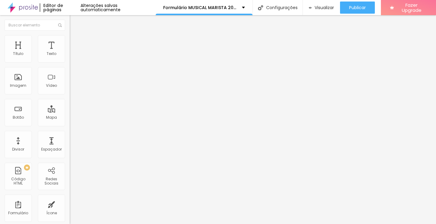
click at [73, 56] on span "Trocar icone" at bounding box center [86, 53] width 27 height 5
drag, startPoint x: 26, startPoint y: 68, endPoint x: 0, endPoint y: 67, distance: 26.1
click at [70, 67] on div "Texto Click me Alinhamento Tamanho Normal Pequeno Normal Grande Link URL https:…" at bounding box center [105, 91] width 70 height 88
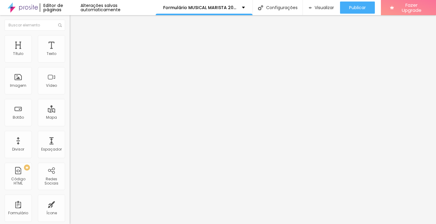
click at [70, 170] on div "Editar Botão Conteúdo Estilo Avançado Texto Pague com PIX Alinhamento Tamanho N…" at bounding box center [105, 119] width 70 height 208
click at [70, 37] on img at bounding box center [72, 37] width 5 height 5
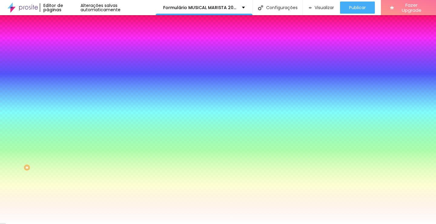
click at [70, 58] on div at bounding box center [105, 58] width 70 height 0
click at [54, 99] on div at bounding box center [218, 112] width 436 height 224
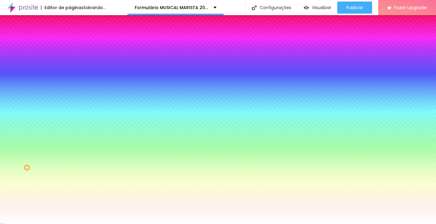
click at [43, 96] on div at bounding box center [218, 112] width 436 height 224
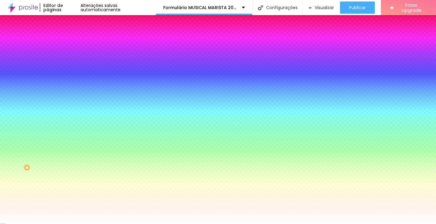
click at [70, 192] on div "Editar Botão Conteúdo Estilo Avançado Cor de fundo Voltar ao padrão #FFFFFF Tip…" at bounding box center [105, 119] width 70 height 208
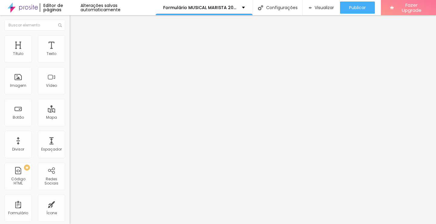
click at [70, 57] on input "Pague com PIX" at bounding box center [106, 54] width 73 height 6
drag, startPoint x: 36, startPoint y: 68, endPoint x: 45, endPoint y: 72, distance: 10.5
click at [70, 57] on input "Pague com PIX 10% off" at bounding box center [106, 54] width 73 height 6
click at [70, 108] on div "Link" at bounding box center [105, 111] width 70 height 7
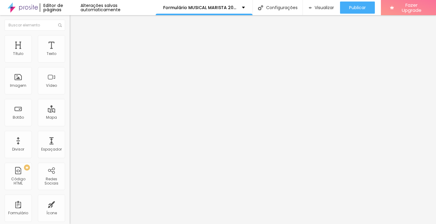
click at [70, 125] on input "https://" at bounding box center [106, 122] width 73 height 6
drag, startPoint x: 25, startPoint y: 125, endPoint x: 0, endPoint y: 122, distance: 25.0
click at [70, 122] on div "Texto Pague com PIX - 10% off Alinhamento Tamanho Normal Pequeno Normal Grande …" at bounding box center [105, 91] width 70 height 88
paste input "00020101021126620014br.gov.bcb.pix0114348404040001050222Basico Digital 10 off52…"
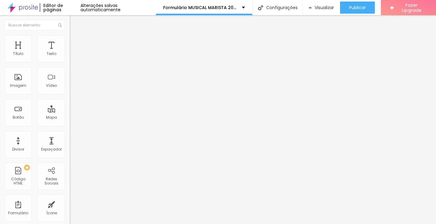
click at [70, 132] on div at bounding box center [105, 132] width 70 height 0
click at [70, 155] on div "Editar Botão Conteúdo Estilo Avançado Texto Pague com PIX - 10% off Alinhamento…" at bounding box center [105, 119] width 70 height 208
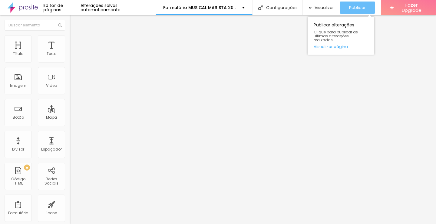
click at [357, 9] on span "Publicar" at bounding box center [357, 7] width 17 height 5
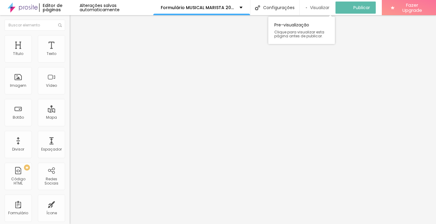
click at [330, 8] on span "Visualizar" at bounding box center [319, 7] width 19 height 5
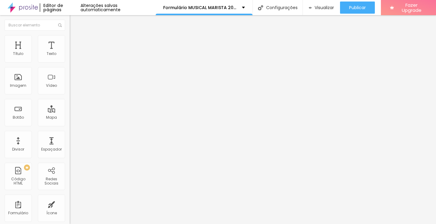
click at [70, 165] on div "Editar Botão Conteúdo Estilo Avançado Texto Pague com PIX - 10% off Alinhamento…" at bounding box center [105, 119] width 70 height 208
click at [74, 22] on img "button" at bounding box center [76, 22] width 5 height 5
click at [74, 58] on div "Básico digital" at bounding box center [105, 54] width 62 height 5
click at [70, 40] on img at bounding box center [72, 42] width 5 height 5
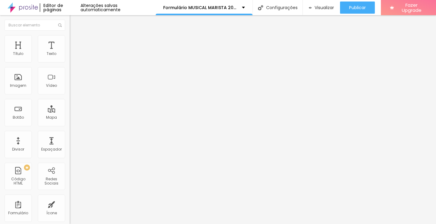
click at [70, 39] on img at bounding box center [72, 36] width 5 height 5
click at [74, 58] on div "Básico digital" at bounding box center [105, 54] width 62 height 5
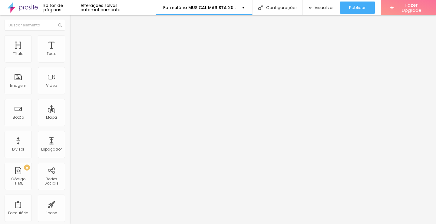
drag, startPoint x: 241, startPoint y: 74, endPoint x: 269, endPoint y: 86, distance: 30.4
click at [74, 22] on img "button" at bounding box center [76, 24] width 4 height 5
click at [47, 50] on div "Texto" at bounding box center [51, 48] width 27 height 27
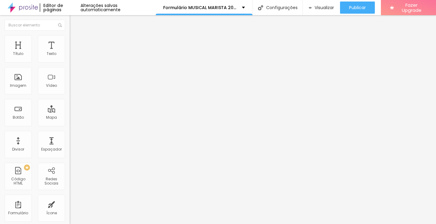
click at [70, 38] on img at bounding box center [72, 37] width 5 height 5
drag, startPoint x: 24, startPoint y: 59, endPoint x: 32, endPoint y: 58, distance: 8.3
click at [70, 112] on input "range" at bounding box center [89, 114] width 39 height 5
click at [73, 56] on icon "button" at bounding box center [74, 54] width 2 height 2
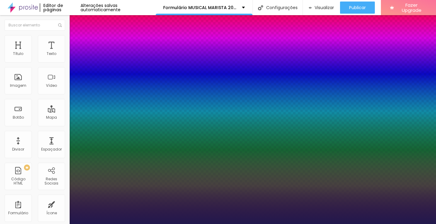
click at [323, 223] on div at bounding box center [218, 224] width 436 height 0
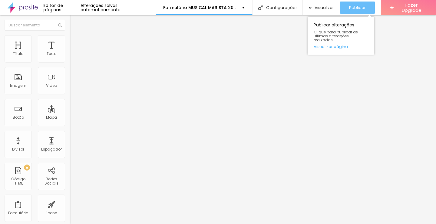
click at [358, 8] on span "Publicar" at bounding box center [357, 7] width 17 height 5
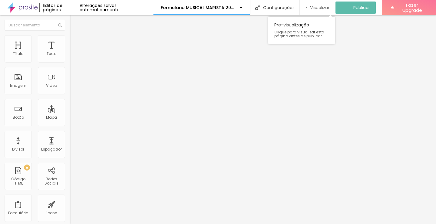
click at [316, 9] on span "Visualizar" at bounding box center [319, 7] width 19 height 5
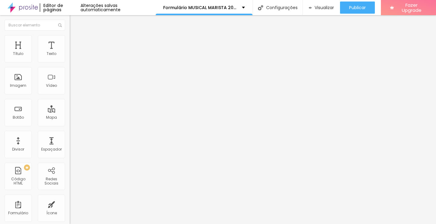
click at [70, 57] on span "Titulo 2" at bounding box center [80, 54] width 20 height 8
click at [70, 63] on span "Titulo 3" at bounding box center [78, 59] width 17 height 7
click at [70, 57] on span "Titulo 2" at bounding box center [80, 54] width 20 height 8
click at [70, 35] on img at bounding box center [72, 37] width 5 height 5
drag, startPoint x: 16, startPoint y: 70, endPoint x: 21, endPoint y: 70, distance: 4.6
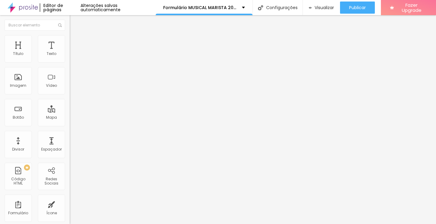
click at [70, 197] on input "range" at bounding box center [89, 199] width 39 height 5
click at [70, 112] on input "range" at bounding box center [89, 114] width 39 height 5
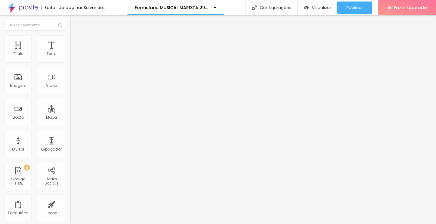
click at [70, 35] on img at bounding box center [72, 31] width 5 height 5
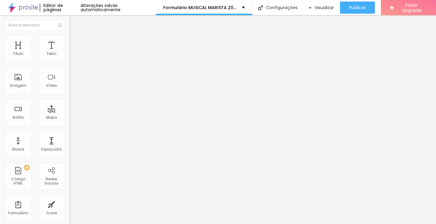
click at [72, 88] on icon "button" at bounding box center [74, 87] width 4 height 4
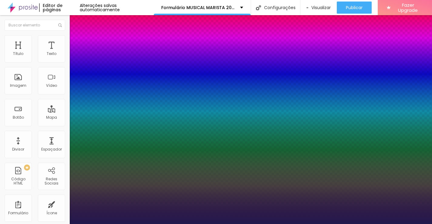
drag, startPoint x: 84, startPoint y: 171, endPoint x: 84, endPoint y: 167, distance: 4.0
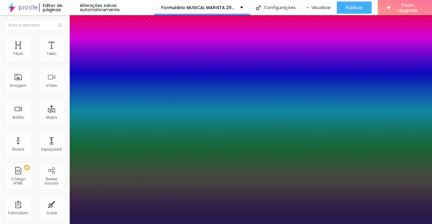
click at [129, 223] on div at bounding box center [216, 224] width 432 height 0
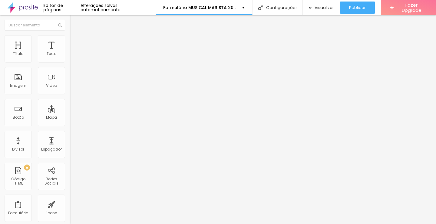
click at [70, 39] on li "Avançado" at bounding box center [105, 38] width 70 height 6
drag, startPoint x: 19, startPoint y: 59, endPoint x: 8, endPoint y: 60, distance: 10.9
click at [70, 112] on input "range" at bounding box center [89, 114] width 39 height 5
drag, startPoint x: 16, startPoint y: 71, endPoint x: 0, endPoint y: 71, distance: 15.8
click at [70, 197] on input "range" at bounding box center [89, 199] width 39 height 5
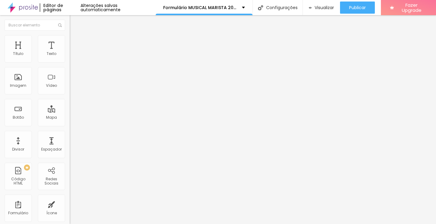
click at [70, 35] on img at bounding box center [72, 37] width 5 height 5
click at [70, 41] on li "Avançado" at bounding box center [105, 44] width 70 height 6
drag, startPoint x: 18, startPoint y: 58, endPoint x: 27, endPoint y: 57, distance: 9.8
click at [70, 118] on input "range" at bounding box center [89, 120] width 39 height 5
click at [70, 36] on li "Estilo" at bounding box center [105, 38] width 70 height 6
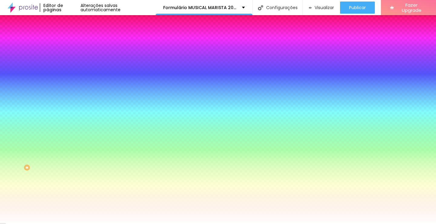
click at [70, 58] on div at bounding box center [105, 58] width 70 height 0
click at [43, 76] on div at bounding box center [218, 112] width 436 height 224
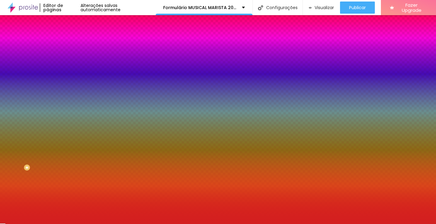
click at [17, 74] on div at bounding box center [218, 112] width 436 height 224
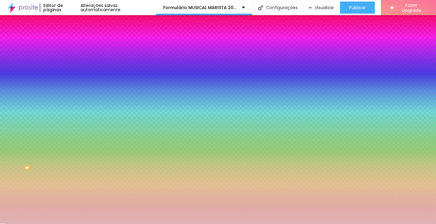
click at [54, 86] on div at bounding box center [218, 112] width 436 height 224
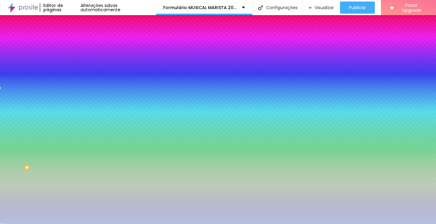
click at [55, 90] on div at bounding box center [218, 112] width 436 height 224
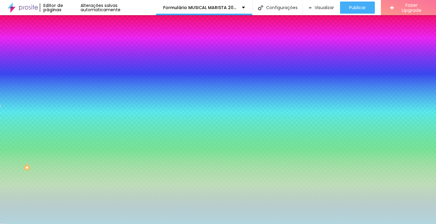
click at [70, 41] on li "Avançado" at bounding box center [105, 44] width 70 height 6
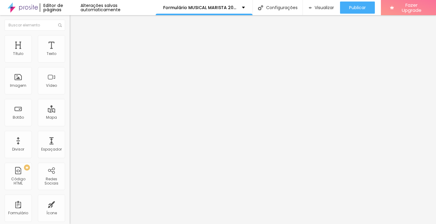
click at [70, 41] on li "Estilo" at bounding box center [105, 38] width 70 height 6
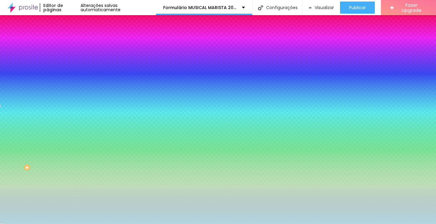
click at [70, 98] on div "Editar Coluna Conteúdo Estilo Avançado Cor de fundo Voltar ao padrão #B3D6DF 0 …" at bounding box center [105, 119] width 70 height 208
click at [70, 35] on img at bounding box center [72, 31] width 5 height 5
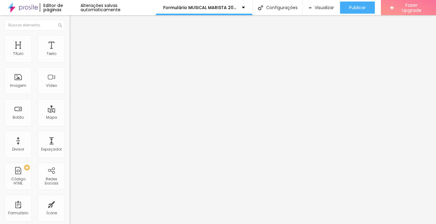
click at [70, 39] on li "Estilo" at bounding box center [105, 38] width 70 height 6
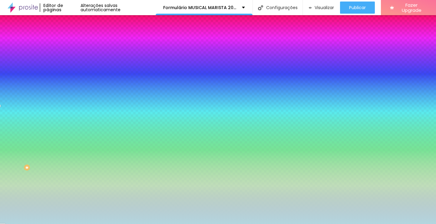
click at [70, 41] on li "Avançado" at bounding box center [105, 44] width 70 height 6
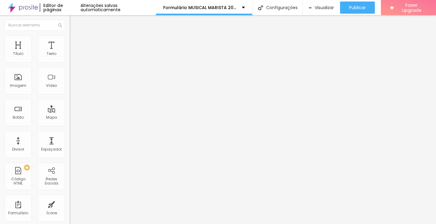
click at [70, 37] on li "Estilo" at bounding box center [105, 38] width 70 height 6
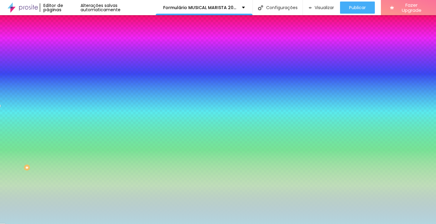
click at [70, 58] on div at bounding box center [105, 58] width 70 height 0
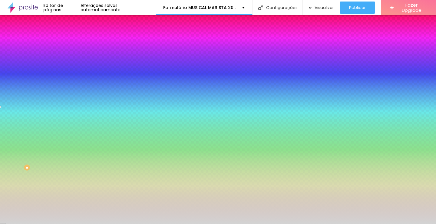
drag, startPoint x: 35, startPoint y: 90, endPoint x: 2, endPoint y: 76, distance: 36.4
click at [70, 77] on div "Cor de fundo Voltar ao padrão #D3D3D3 0 Borda arredondada" at bounding box center [105, 98] width 70 height 102
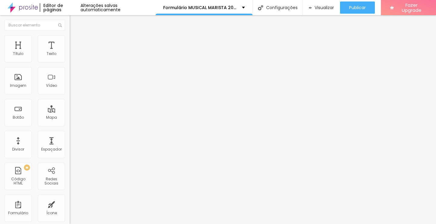
click at [70, 38] on img at bounding box center [72, 37] width 5 height 5
click at [75, 36] on span "Estilo" at bounding box center [79, 33] width 9 height 5
click at [74, 21] on img "button" at bounding box center [76, 22] width 5 height 5
click at [70, 39] on li "Estilo" at bounding box center [105, 38] width 70 height 6
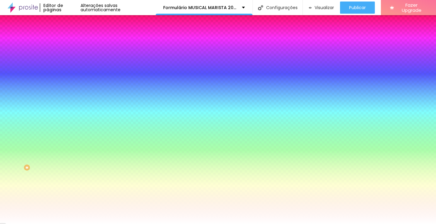
click at [70, 56] on span "Adicionar imagem" at bounding box center [89, 53] width 39 height 5
click at [70, 63] on span "Nenhum" at bounding box center [78, 60] width 16 height 5
click at [70, 72] on span "Parallax" at bounding box center [77, 69] width 15 height 5
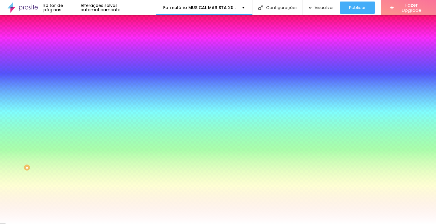
click at [70, 41] on img at bounding box center [72, 43] width 5 height 5
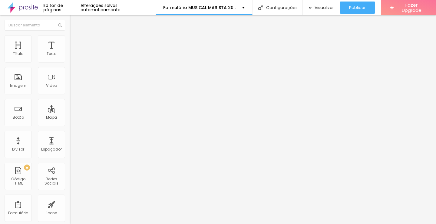
drag, startPoint x: 24, startPoint y: 60, endPoint x: 55, endPoint y: 61, distance: 31.8
click at [70, 118] on input "range" at bounding box center [89, 120] width 39 height 5
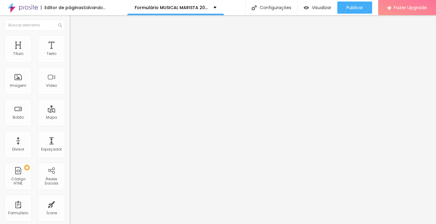
click at [70, 35] on img at bounding box center [72, 37] width 5 height 5
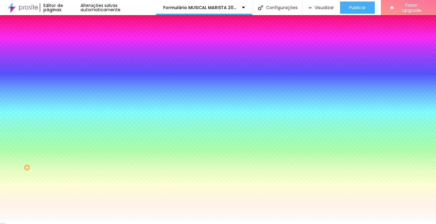
click at [75, 36] on span "Conteúdo" at bounding box center [84, 33] width 19 height 5
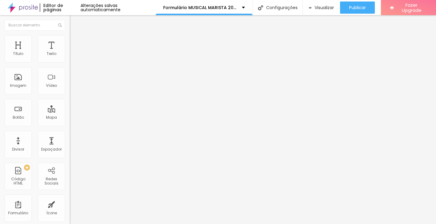
click at [70, 38] on img at bounding box center [72, 37] width 5 height 5
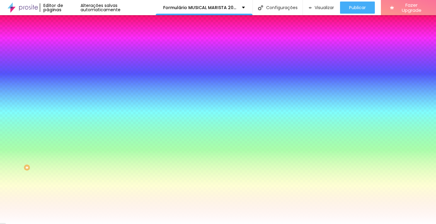
click at [103, 55] on img at bounding box center [105, 53] width 4 height 4
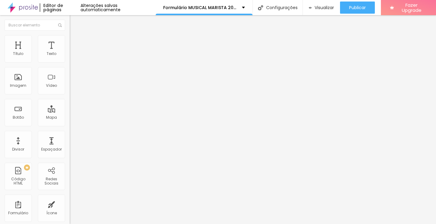
click at [73, 88] on icon "button" at bounding box center [74, 86] width 2 height 2
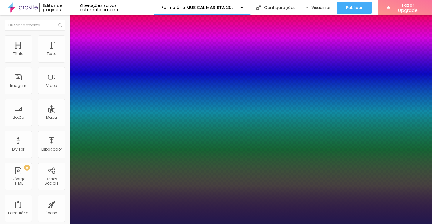
click at [223, 223] on div at bounding box center [216, 224] width 432 height 0
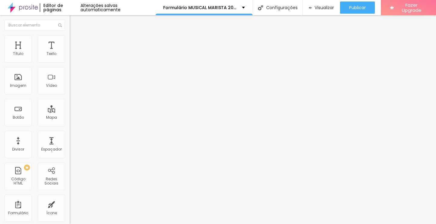
click at [74, 22] on div "Editar Título" at bounding box center [104, 22] width 61 height 5
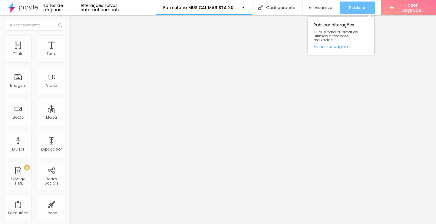
click at [349, 7] on span "Publicar" at bounding box center [357, 7] width 17 height 5
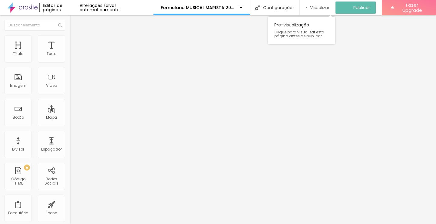
click at [311, 7] on div "Visualizar" at bounding box center [318, 7] width 24 height 5
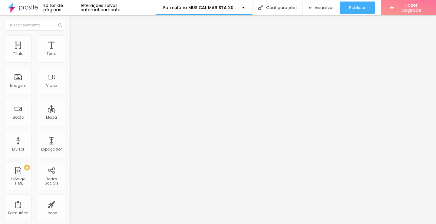
click at [70, 90] on button "button" at bounding box center [74, 87] width 8 height 6
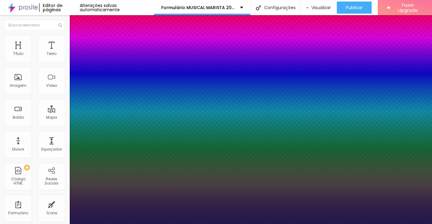
scroll to position [58, 0]
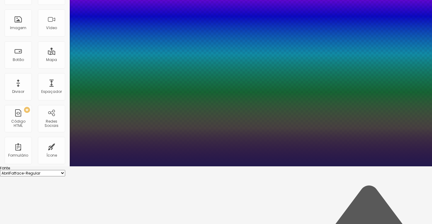
click at [197, 166] on div at bounding box center [216, 166] width 432 height 0
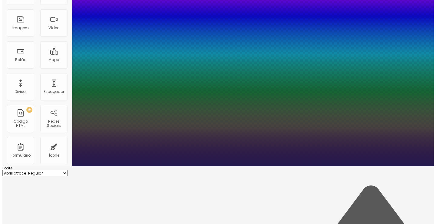
scroll to position [0, 0]
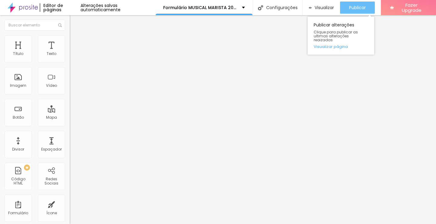
click at [351, 8] on span "Publicar" at bounding box center [357, 7] width 17 height 5
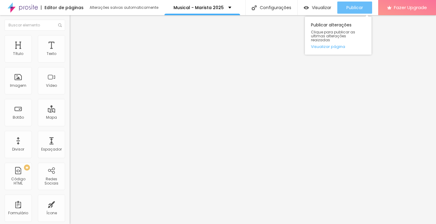
click at [344, 8] on button "Publicar" at bounding box center [355, 8] width 35 height 12
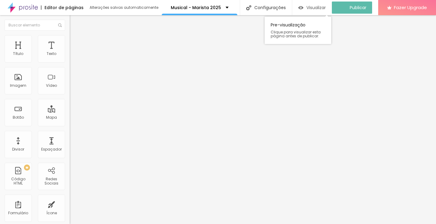
click at [324, 9] on span "Visualizar" at bounding box center [316, 7] width 19 height 5
